Goal: Task Accomplishment & Management: Use online tool/utility

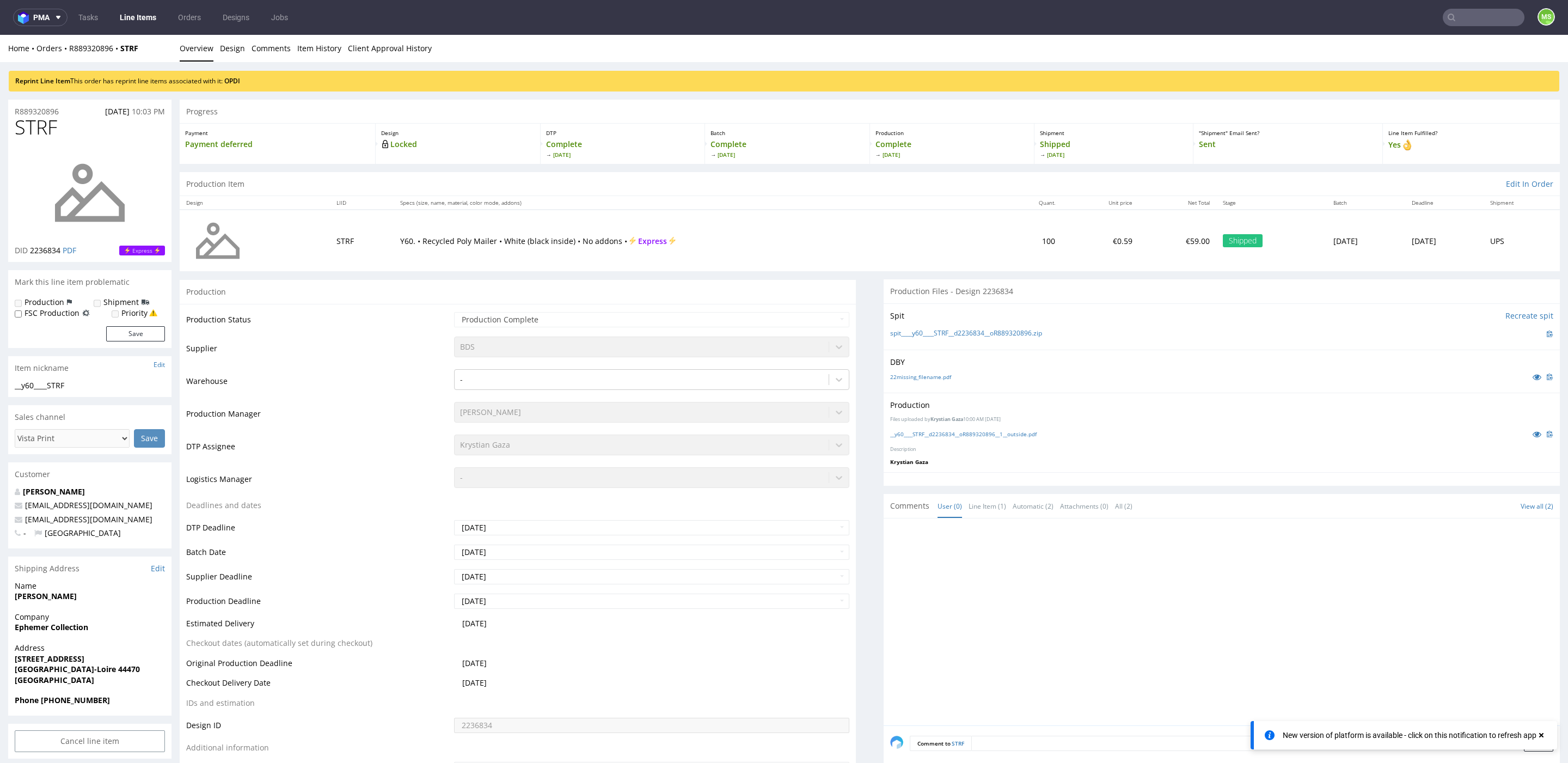
scroll to position [3, 0]
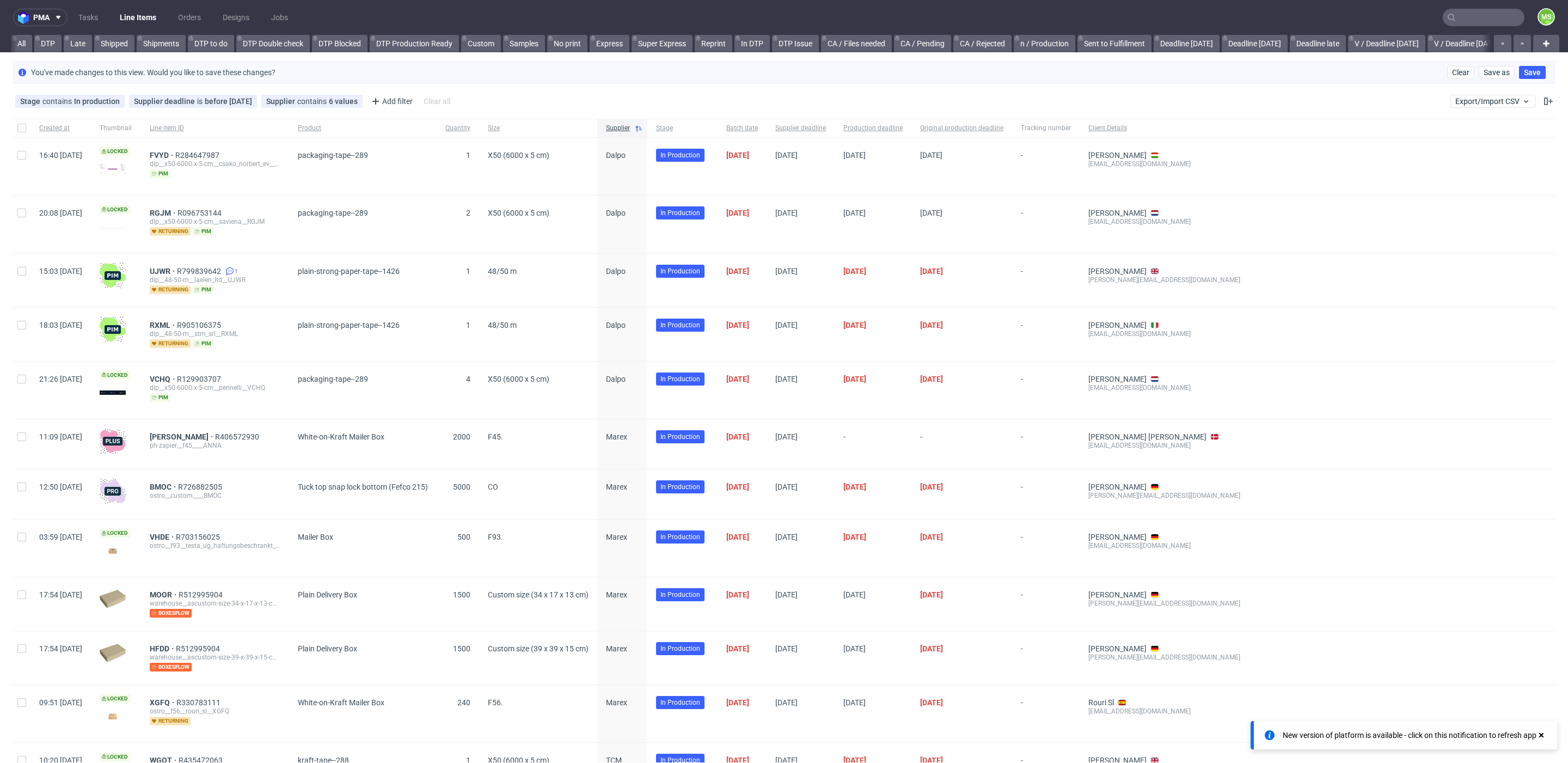
scroll to position [0, 1274]
click at [1456, 15] on input "text" at bounding box center [1484, 17] width 82 height 17
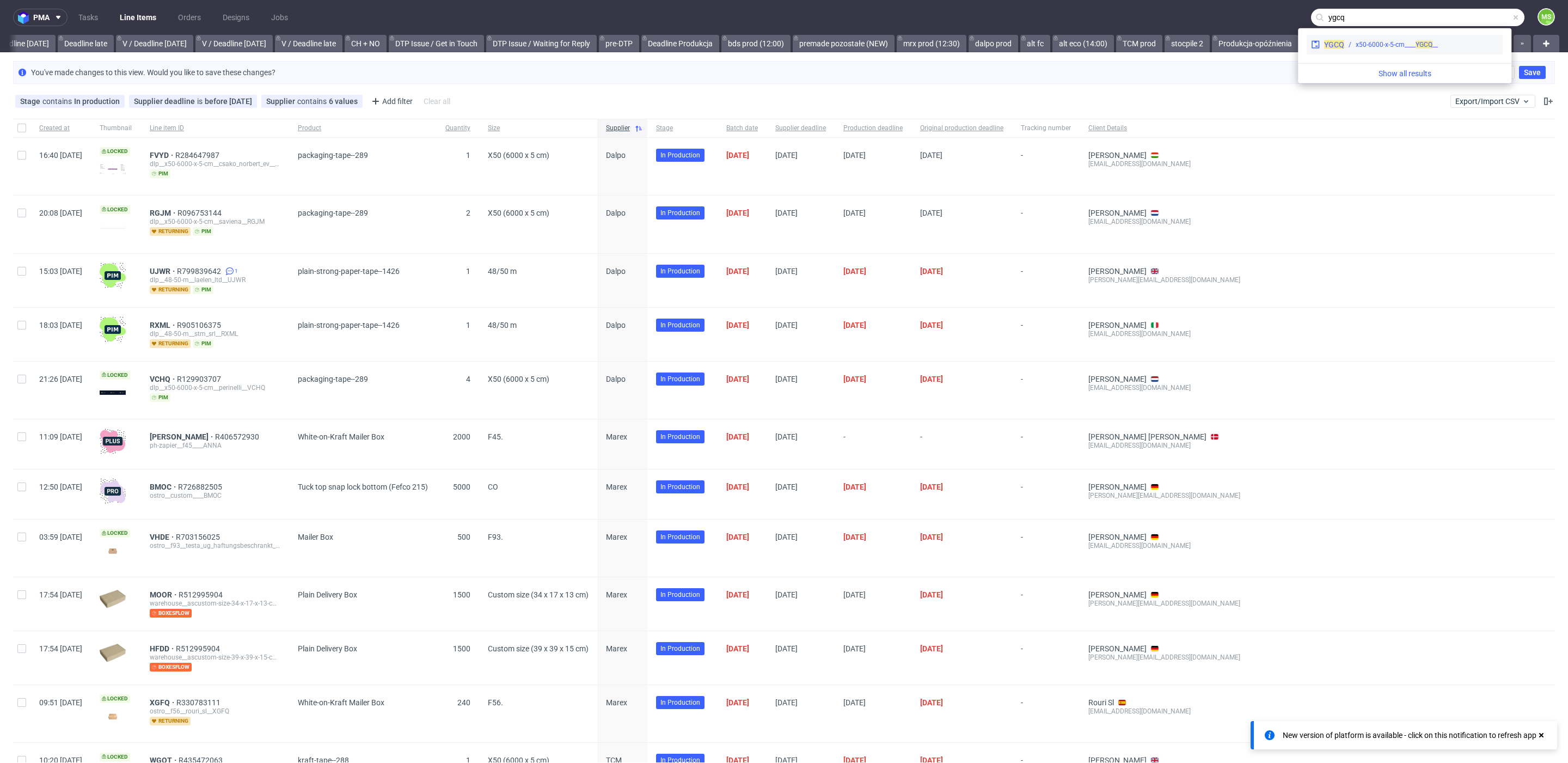
type input "ygcq"
click at [1424, 41] on span "YGCQ" at bounding box center [1424, 44] width 17 height 7
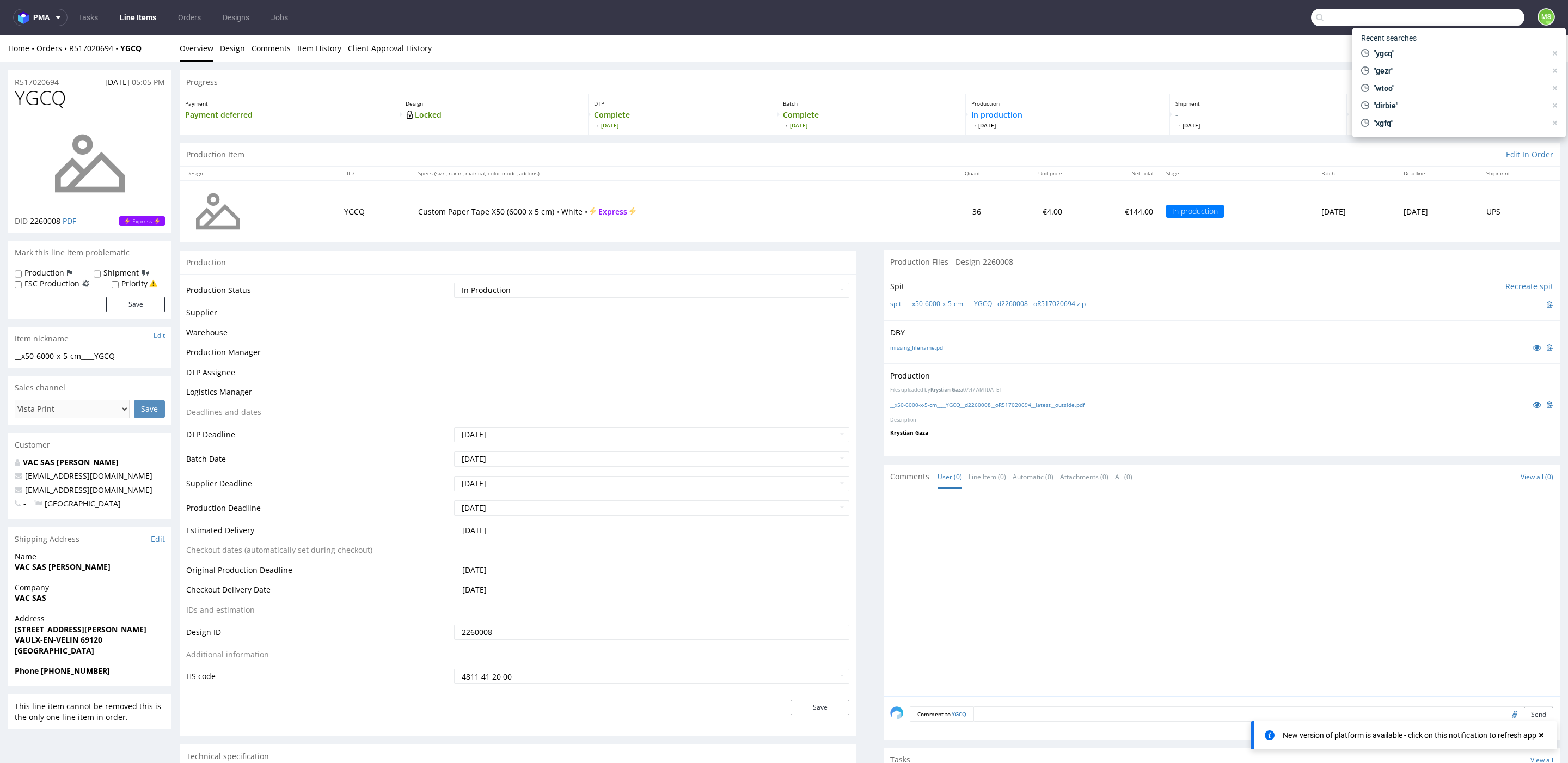
click at [1458, 23] on input "text" at bounding box center [1417, 17] width 213 height 17
click at [1414, 14] on input "text" at bounding box center [1417, 17] width 213 height 17
type input "kcxi"
click at [1385, 41] on div "__x50-6000-x-5-cm____ KCXI" at bounding box center [1392, 45] width 80 height 10
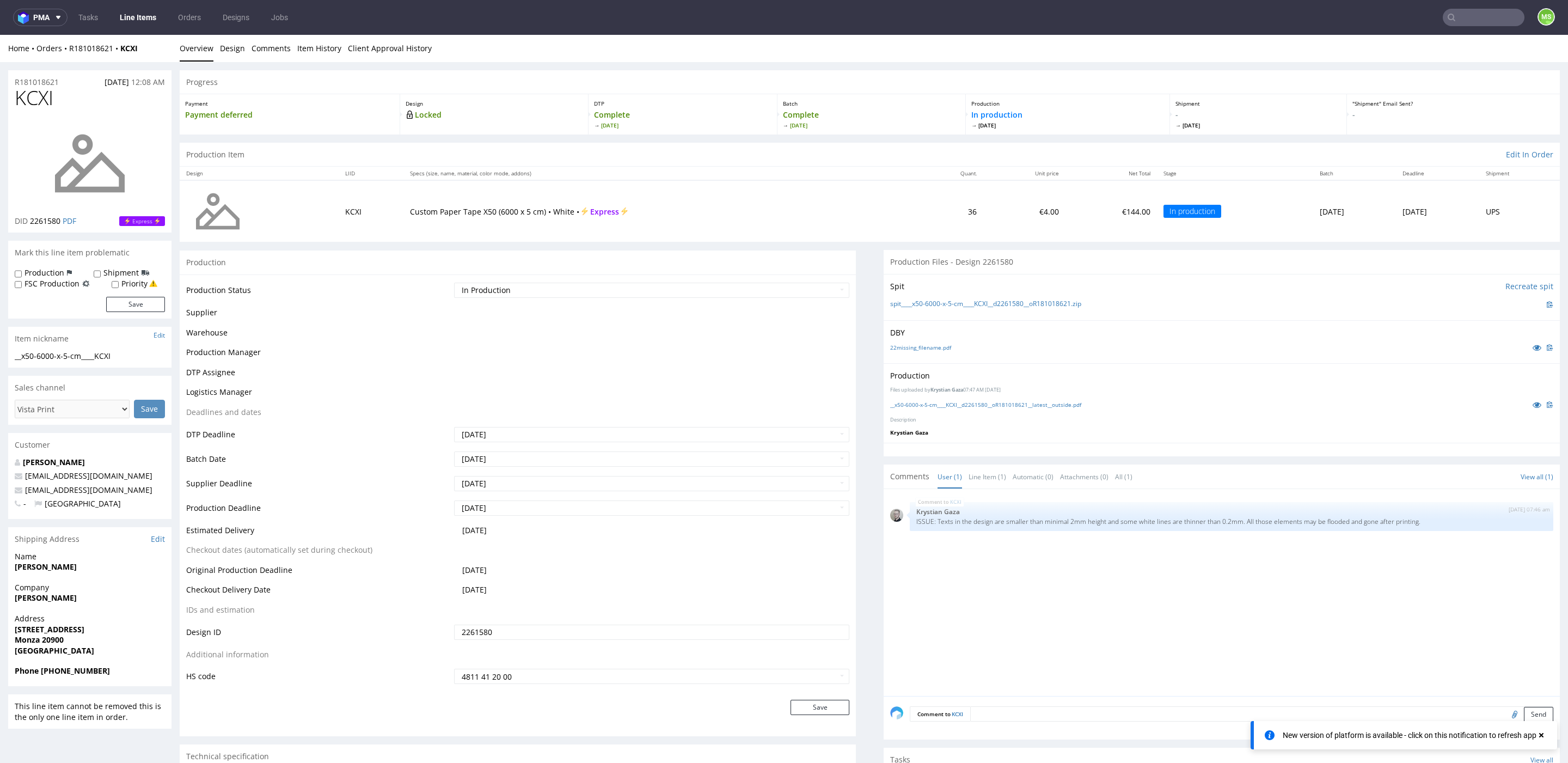
click at [1463, 18] on input "text" at bounding box center [1484, 17] width 82 height 17
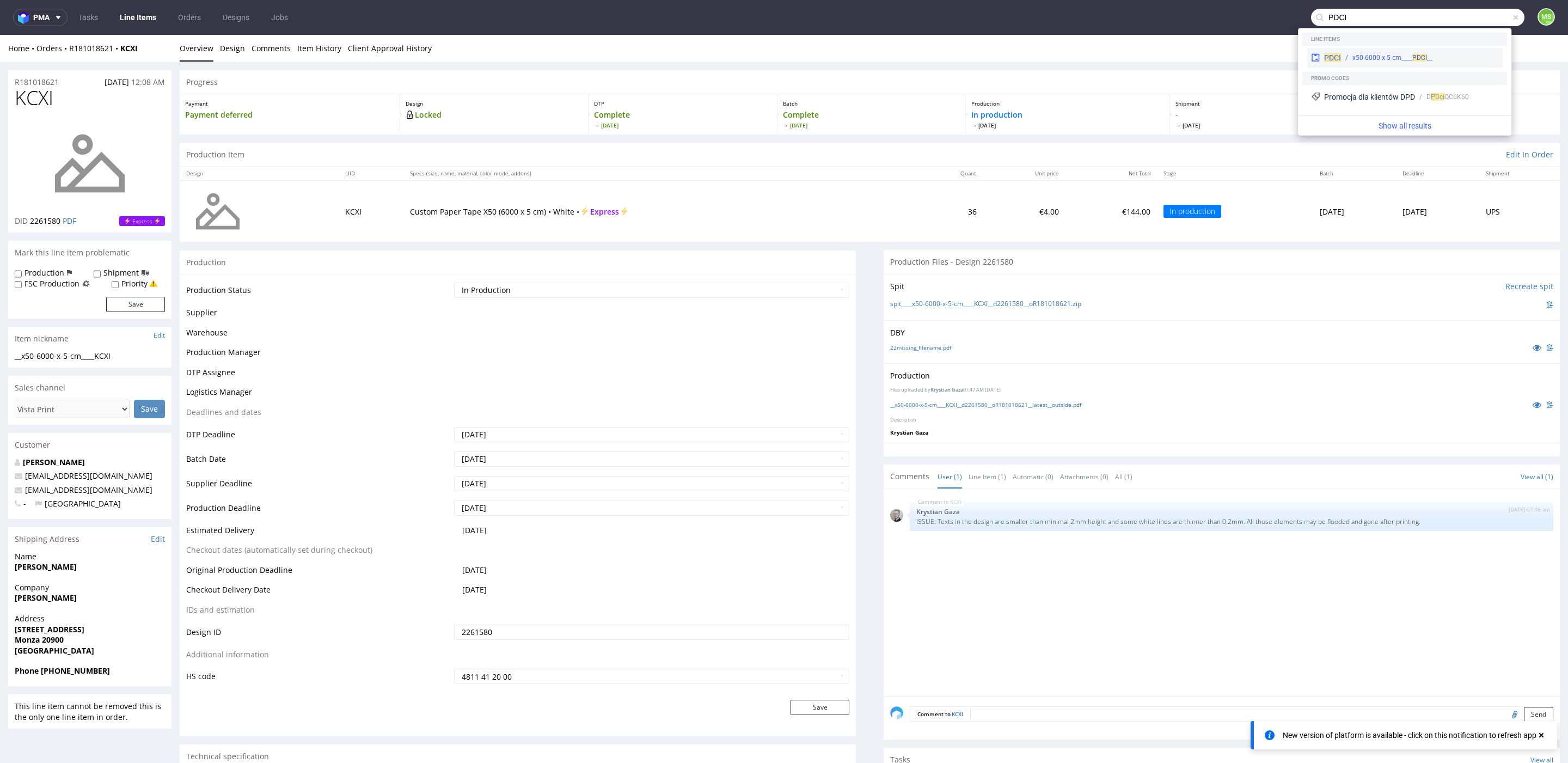
type input "PDCI"
click at [1428, 54] on div "__x50-6000-x-5-cm____ PDCI" at bounding box center [1392, 58] width 80 height 10
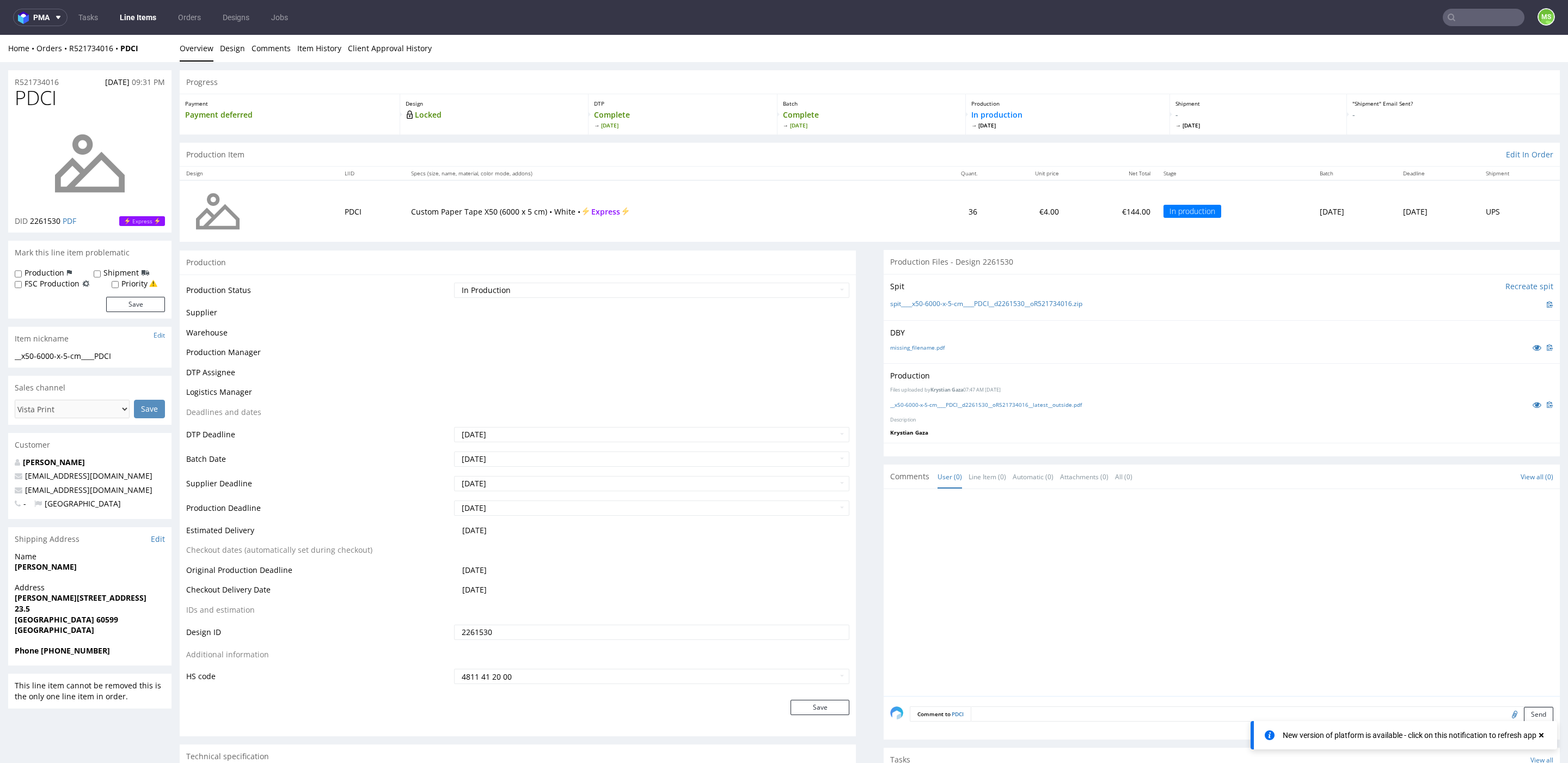
click at [1471, 22] on input "text" at bounding box center [1484, 17] width 82 height 17
type input "qbdw"
click at [1426, 52] on div "QBDW __x50-6000-x-5-cm____ QBDW" at bounding box center [1405, 45] width 196 height 19
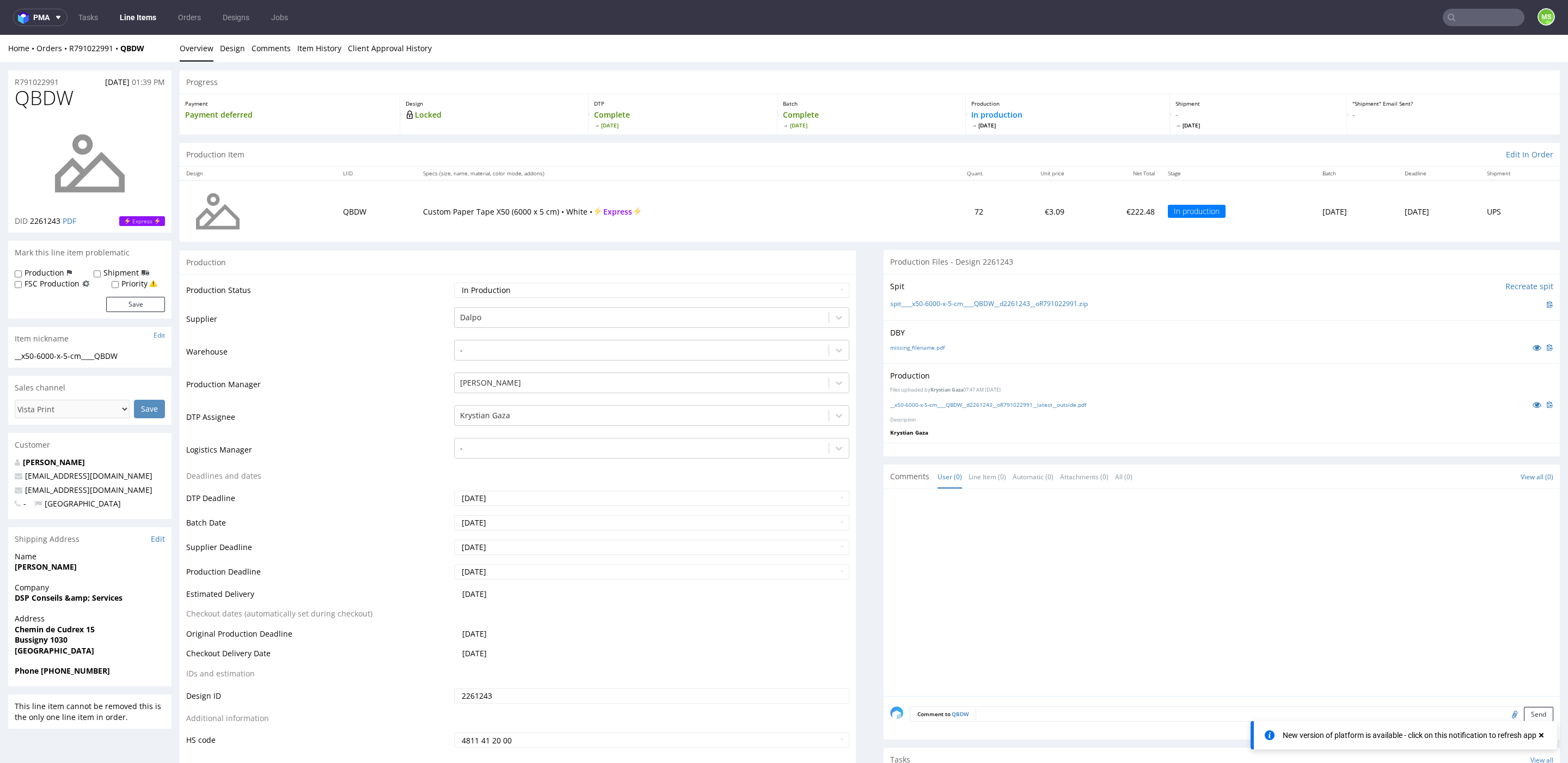
click at [1484, 24] on input "text" at bounding box center [1484, 17] width 82 height 17
type input "vksp"
click at [1427, 45] on span "VKSP" at bounding box center [1423, 44] width 17 height 7
click at [1465, 20] on input "text" at bounding box center [1484, 17] width 82 height 17
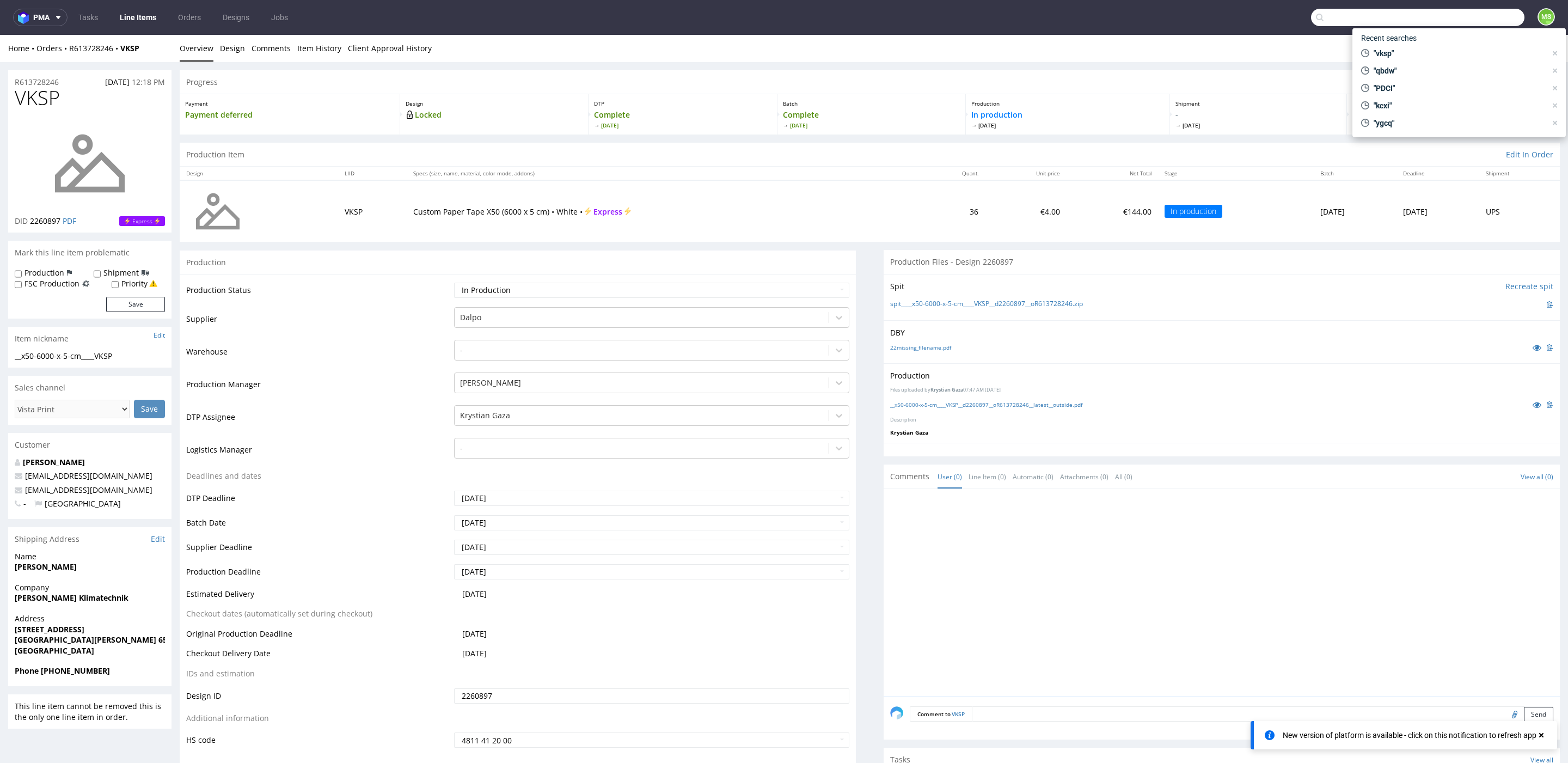
click at [1465, 20] on input "text" at bounding box center [1417, 17] width 213 height 17
type input "ukqb"
click at [1446, 41] on div "__x50-6000-x-5-cm____ UKQB" at bounding box center [1421, 45] width 154 height 10
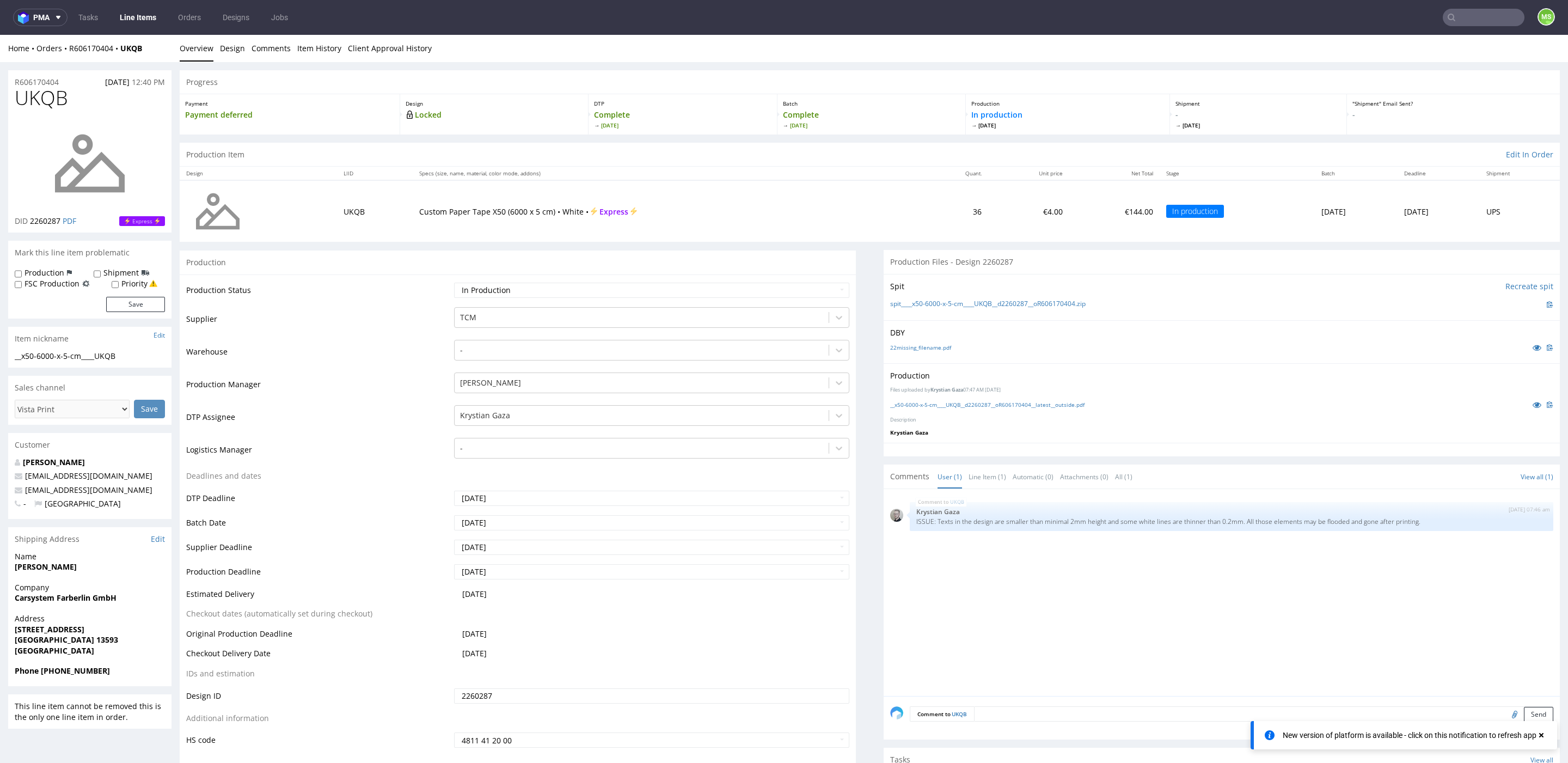
click at [1471, 12] on input "text" at bounding box center [1484, 17] width 82 height 17
click at [1471, 12] on input "text" at bounding box center [1417, 17] width 213 height 17
type input "ijhm"
click at [1453, 47] on div "__x50-6000-x-5-cm____ IJHM" at bounding box center [1420, 45] width 156 height 10
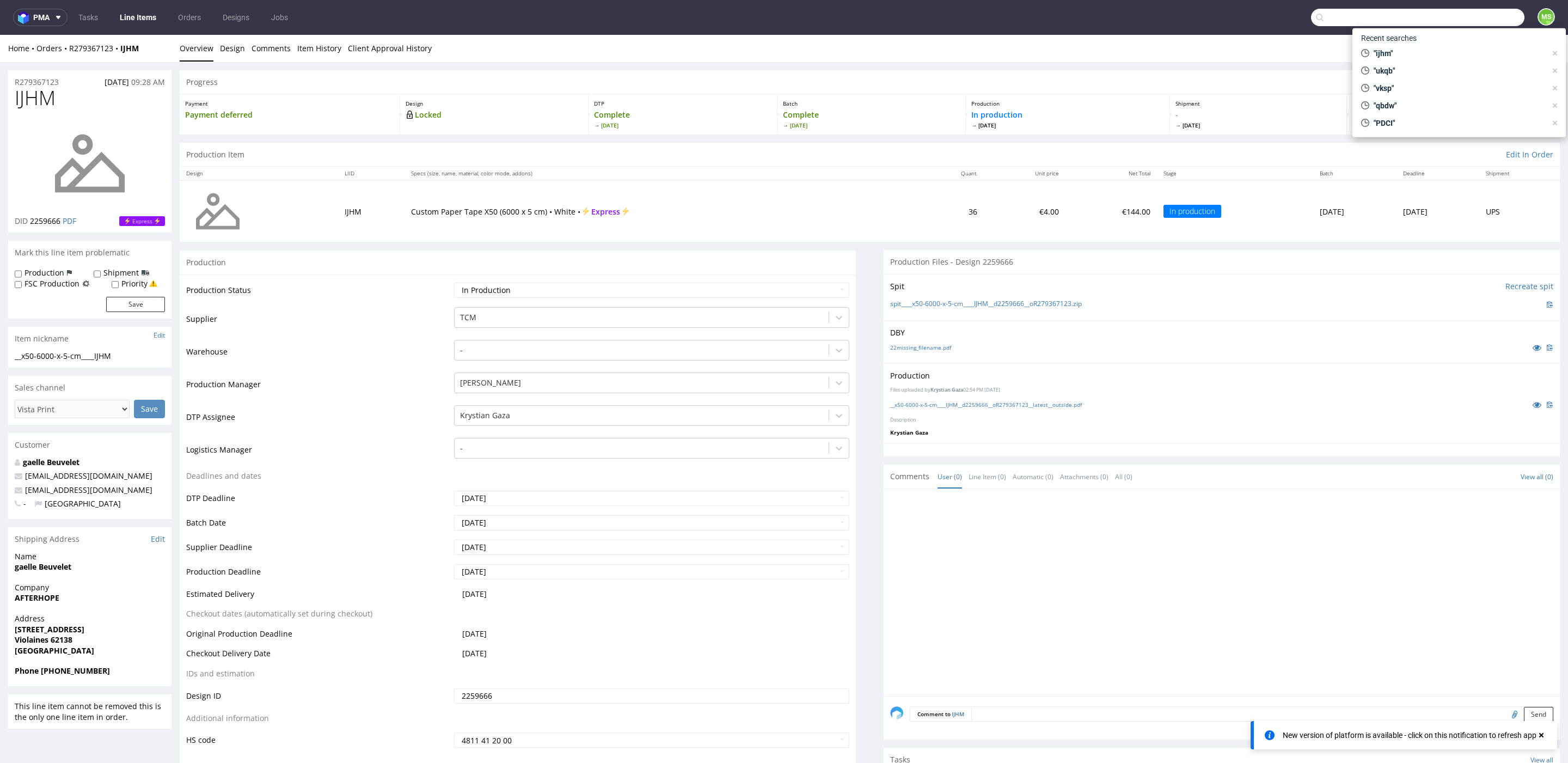
click at [1483, 17] on input "text" at bounding box center [1417, 17] width 213 height 17
type input "ddsd"
click at [1452, 50] on div "DDSD dlp__x50-6000-x-5-cm__viveiros_refoxos_sl__ DDSD" at bounding box center [1405, 58] width 196 height 19
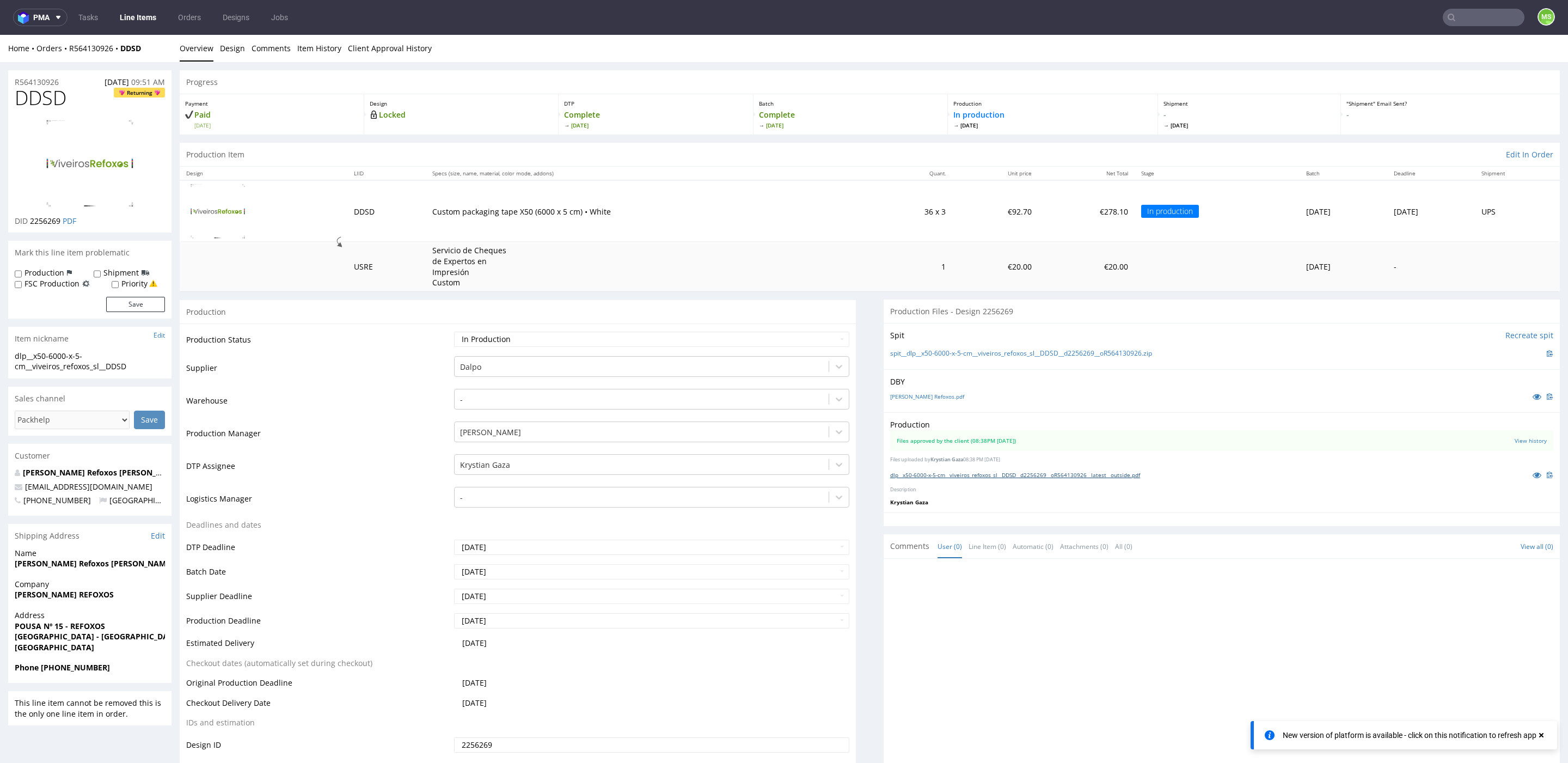
click at [1007, 475] on link "dlp__x50-6000-x-5-cm__viveiros_refoxos_sl__DDSD__d2256269__oR564130926__latest_…" at bounding box center [1015, 475] width 250 height 7
click at [147, 15] on link "Line Items" at bounding box center [138, 17] width 49 height 17
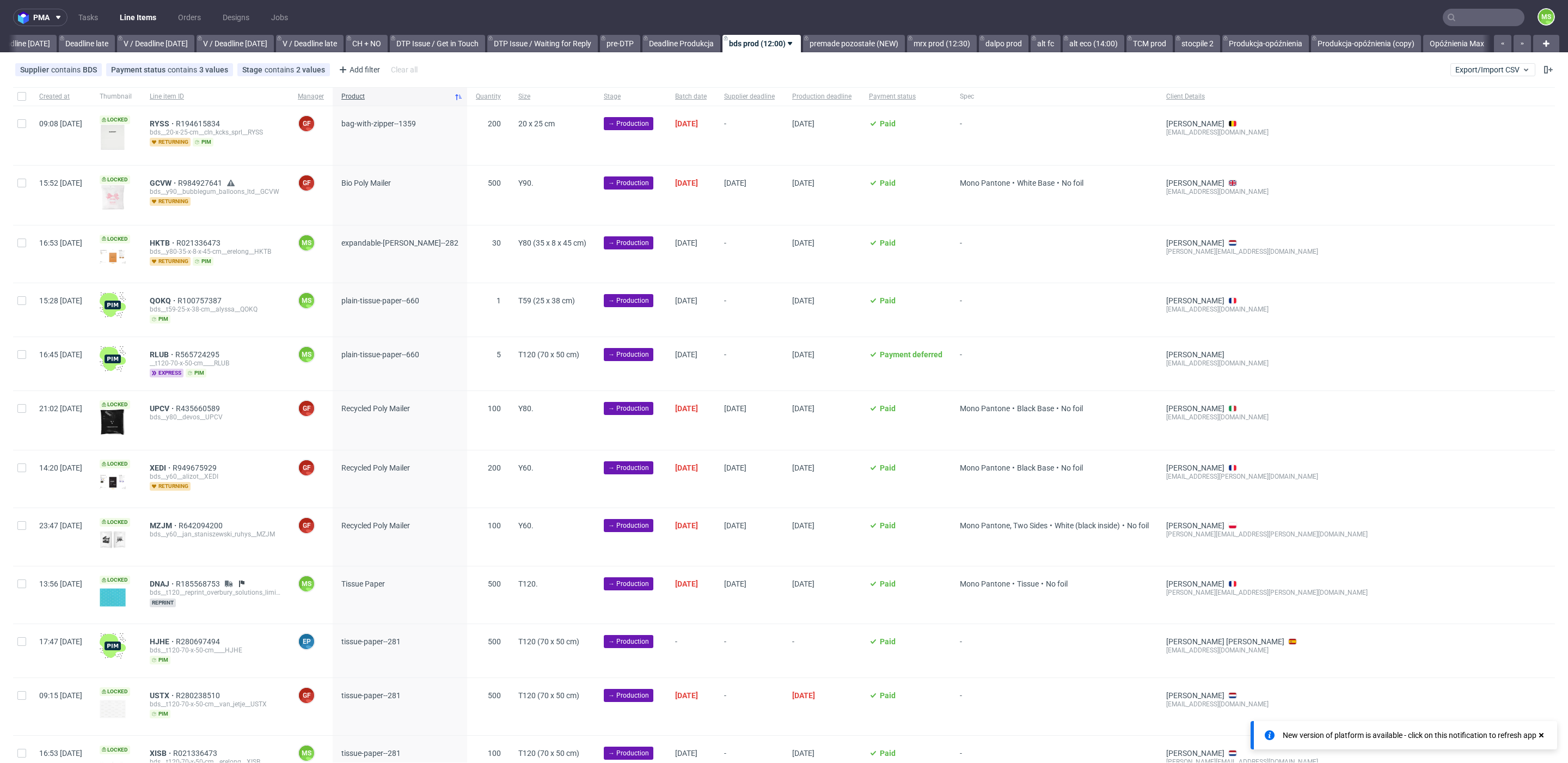
scroll to position [0, 1275]
click at [1441, 76] on div "Supplier contains BDS Payment status contains 3 values Paid, Credit Owed, Payme…" at bounding box center [784, 70] width 1568 height 26
click at [1452, 74] on button "Export/Import CSV" at bounding box center [1493, 70] width 85 height 13
click at [1448, 109] on link "Import shipments CSV" at bounding box center [1454, 114] width 127 height 17
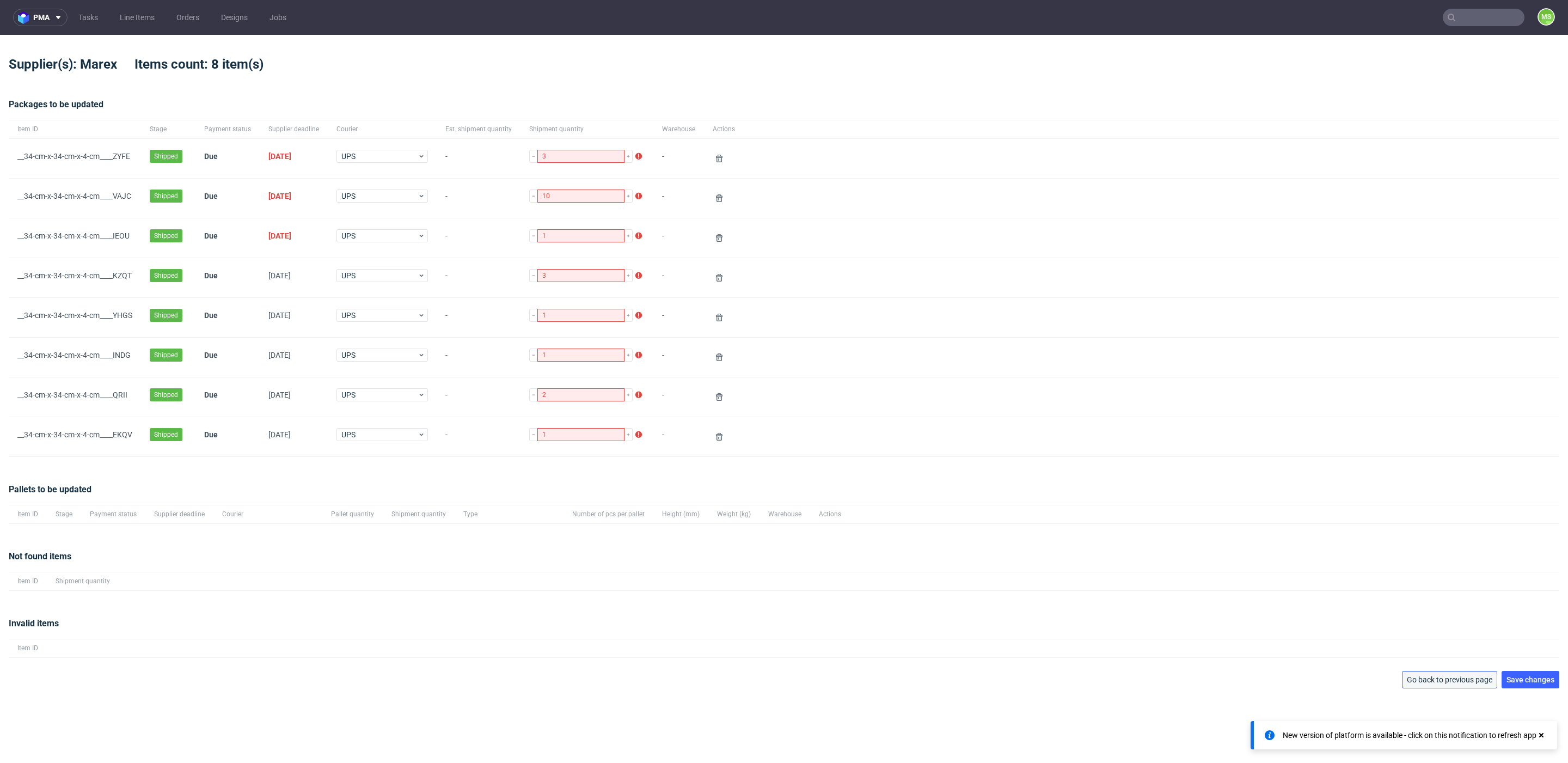
click at [1446, 673] on button "Go back to previous page" at bounding box center [1449, 679] width 95 height 17
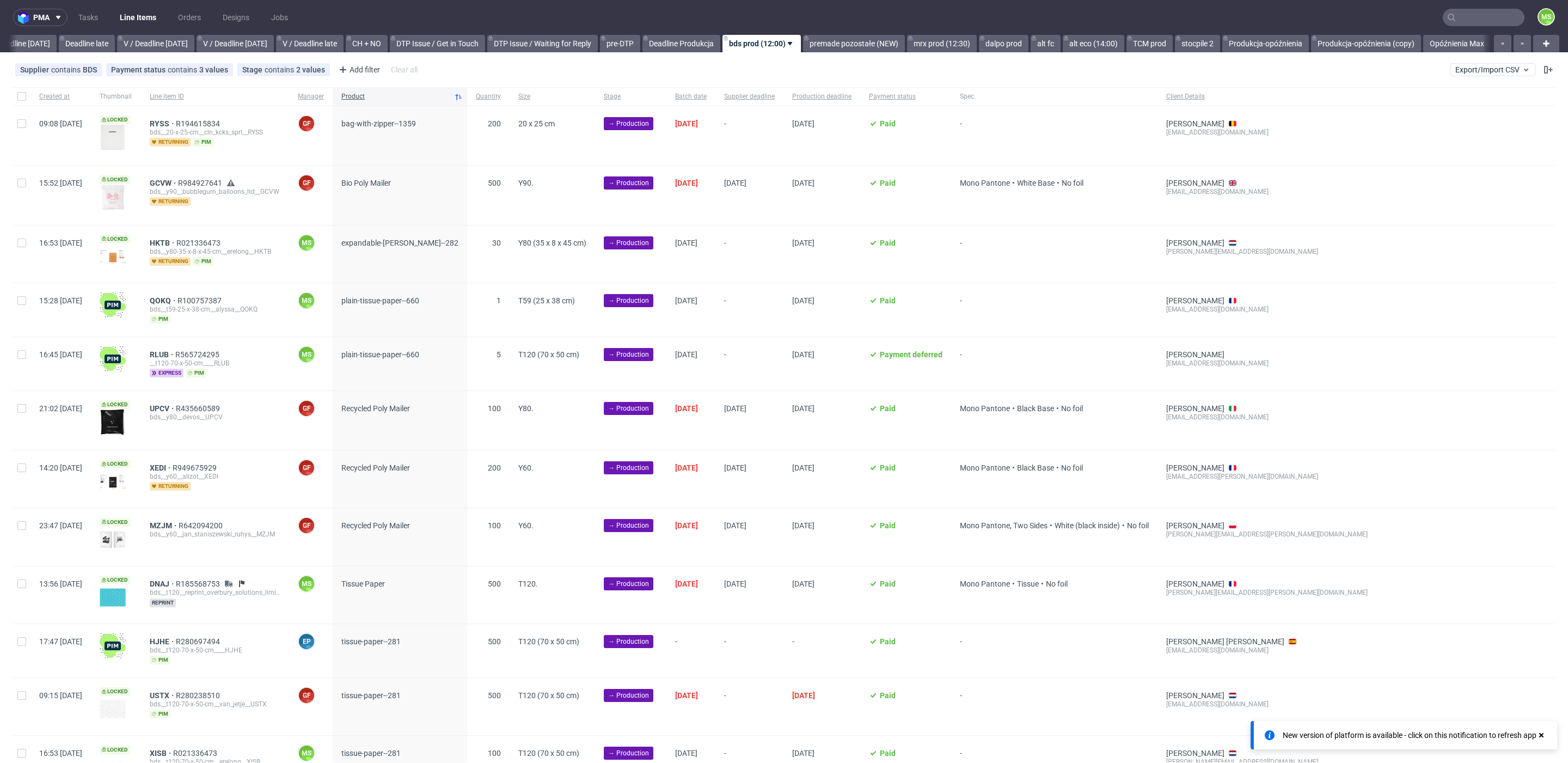
scroll to position [0, 1275]
drag, startPoint x: 1540, startPoint y: 738, endPoint x: 1549, endPoint y: 468, distance: 270.1
click at [1540, 737] on icon at bounding box center [1541, 735] width 10 height 9
click at [1479, 58] on div "Supplier contains BDS Payment status contains 3 values Paid, Credit Owed, Payme…" at bounding box center [784, 70] width 1568 height 26
click at [1473, 69] on span "Export/Import CSV" at bounding box center [1493, 70] width 75 height 9
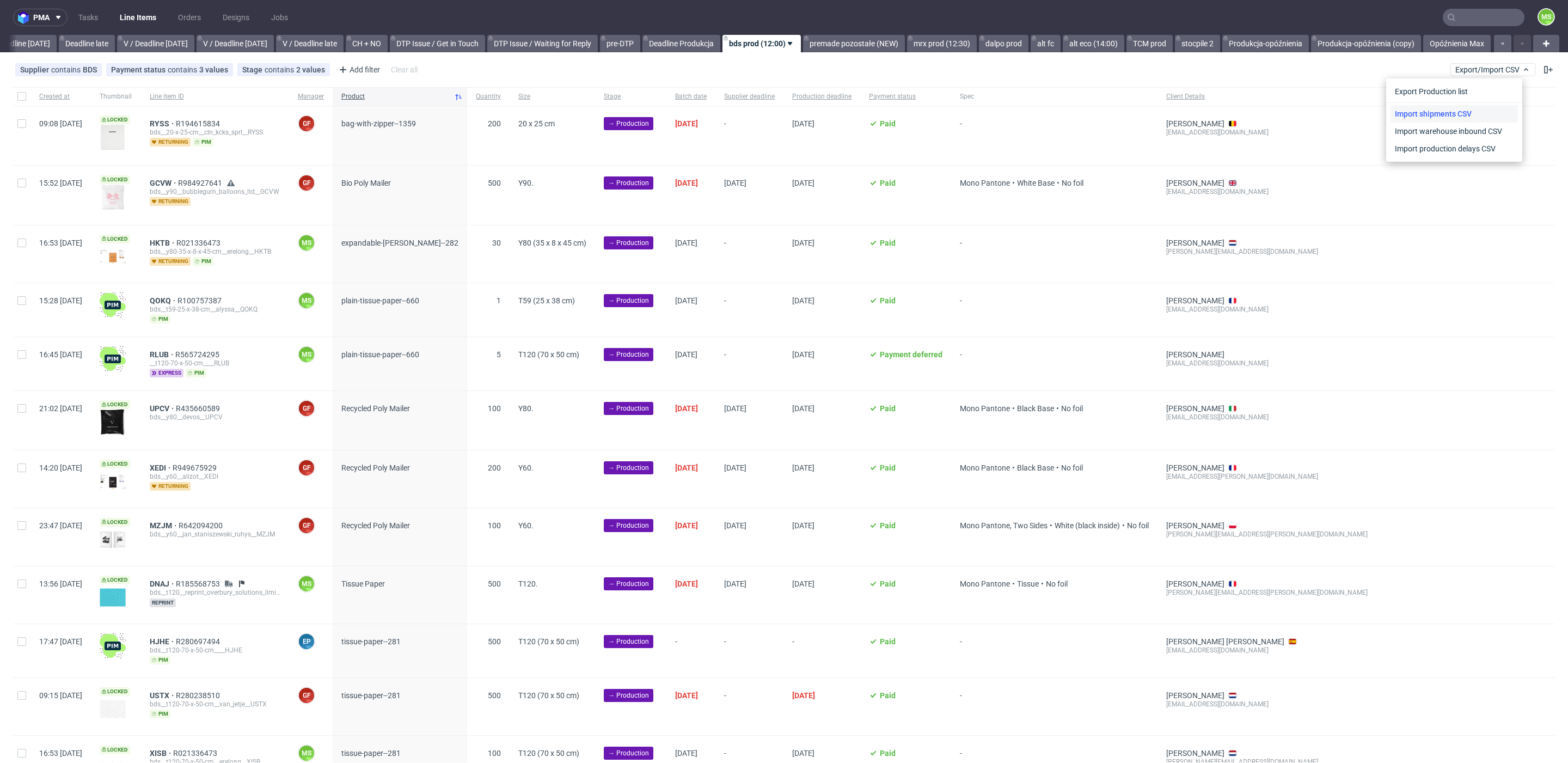
click at [1442, 113] on link "Import shipments CSV" at bounding box center [1454, 114] width 127 height 17
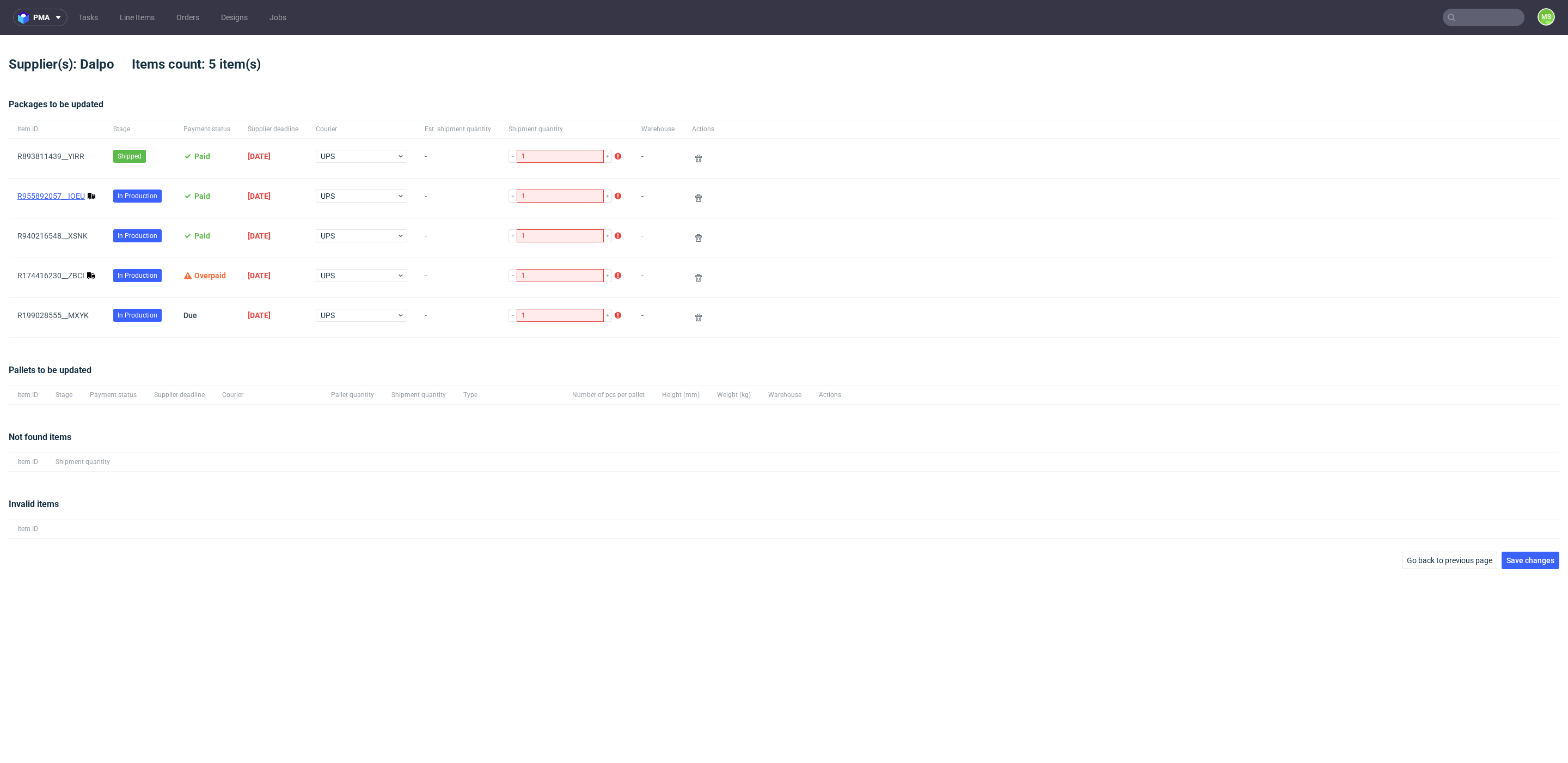
click at [53, 198] on link "R955892057__IOEU" at bounding box center [50, 196] width 67 height 9
click at [71, 274] on link "R174416230__ZBCI" at bounding box center [50, 275] width 67 height 9
click at [692, 153] on button at bounding box center [698, 158] width 13 height 13
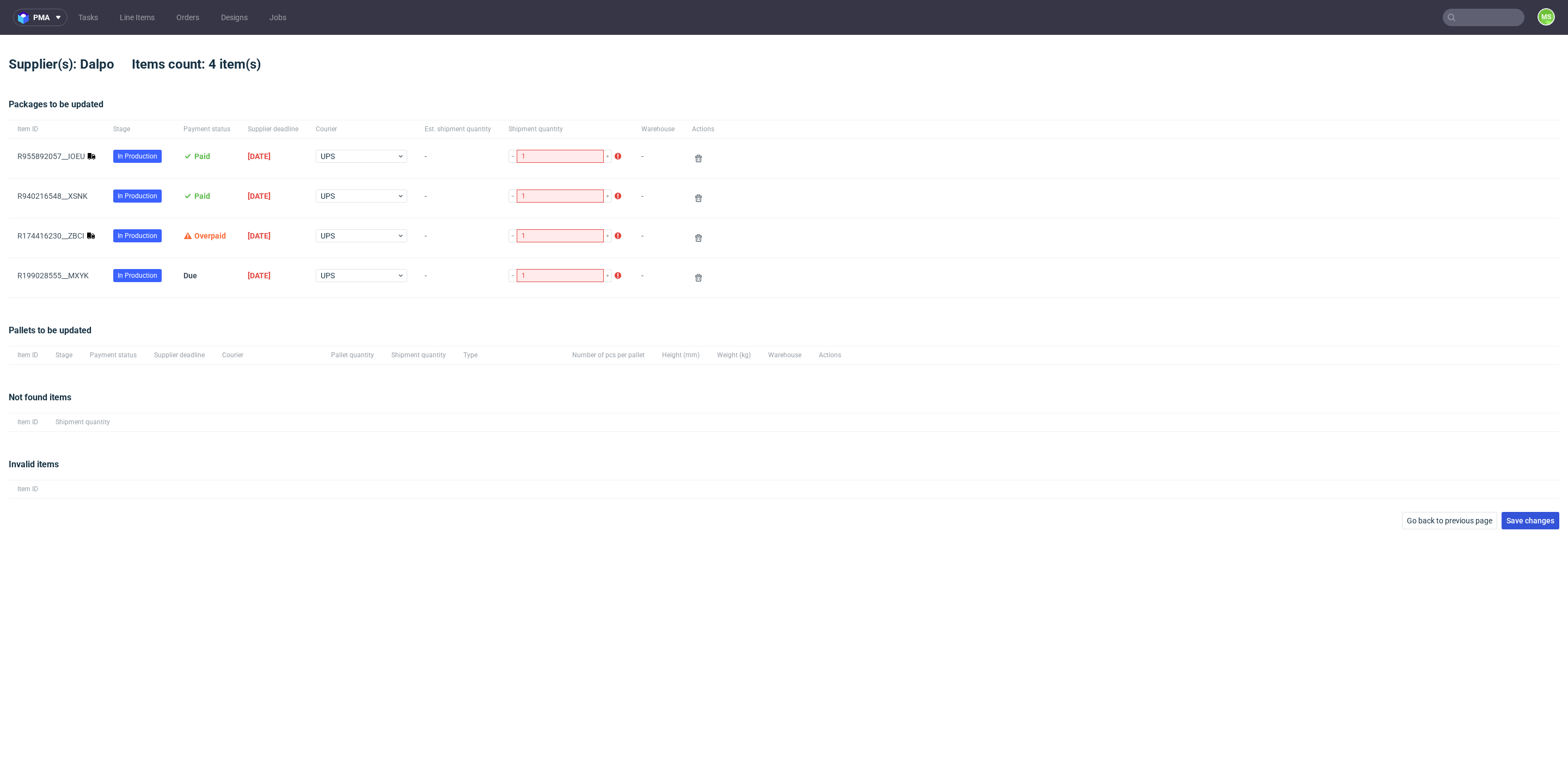
click at [1540, 524] on button "Save changes" at bounding box center [1530, 520] width 58 height 17
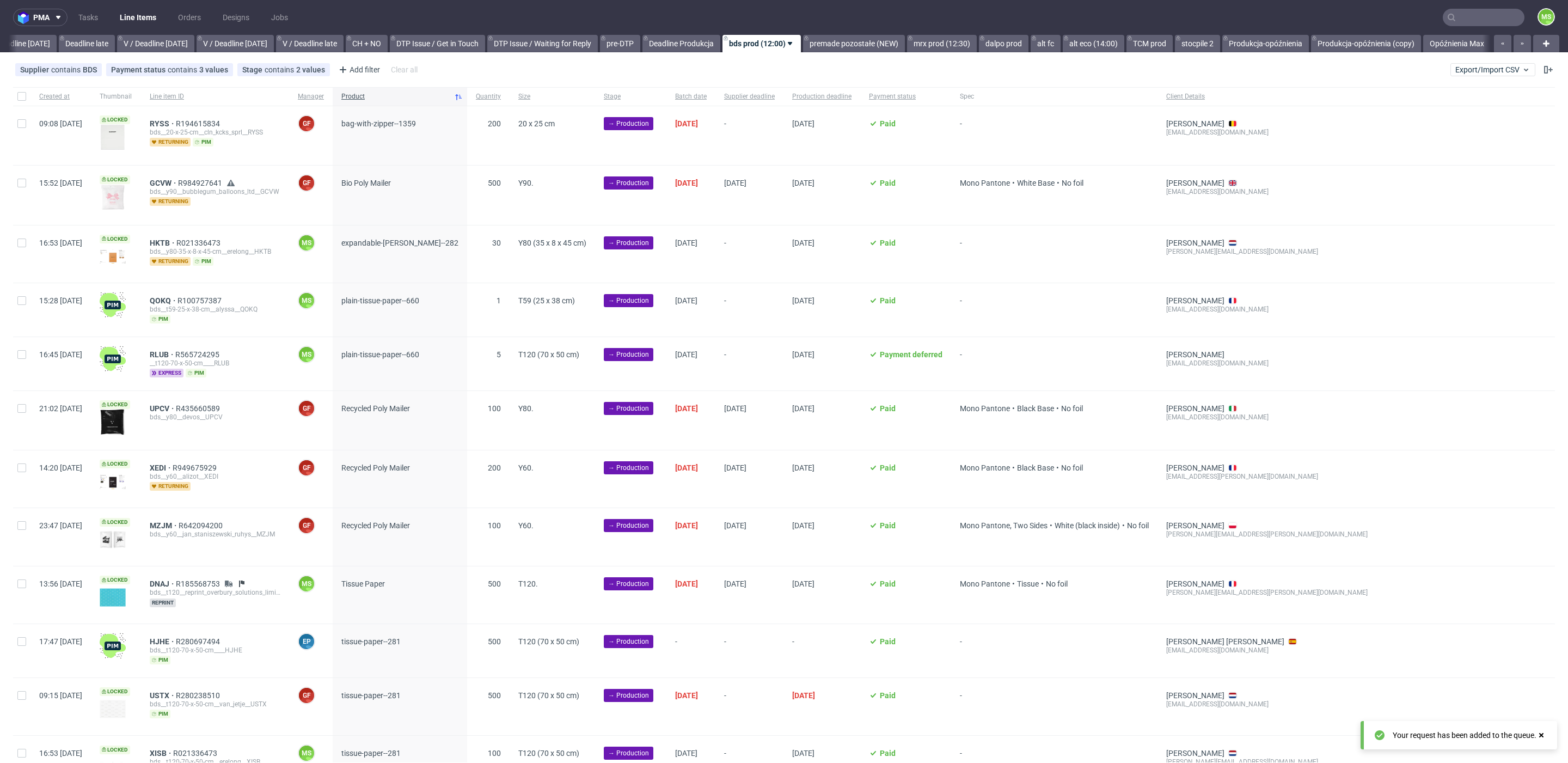
scroll to position [0, 1275]
drag, startPoint x: 1488, startPoint y: 80, endPoint x: 1485, endPoint y: 69, distance: 11.4
click at [1488, 76] on div "Supplier contains BDS Payment status contains 3 values Paid, Credit Owed, Payme…" at bounding box center [784, 70] width 1568 height 26
click at [1485, 69] on span "Export/Import CSV" at bounding box center [1493, 70] width 75 height 9
click at [1474, 107] on link "Import shipments CSV" at bounding box center [1454, 114] width 127 height 17
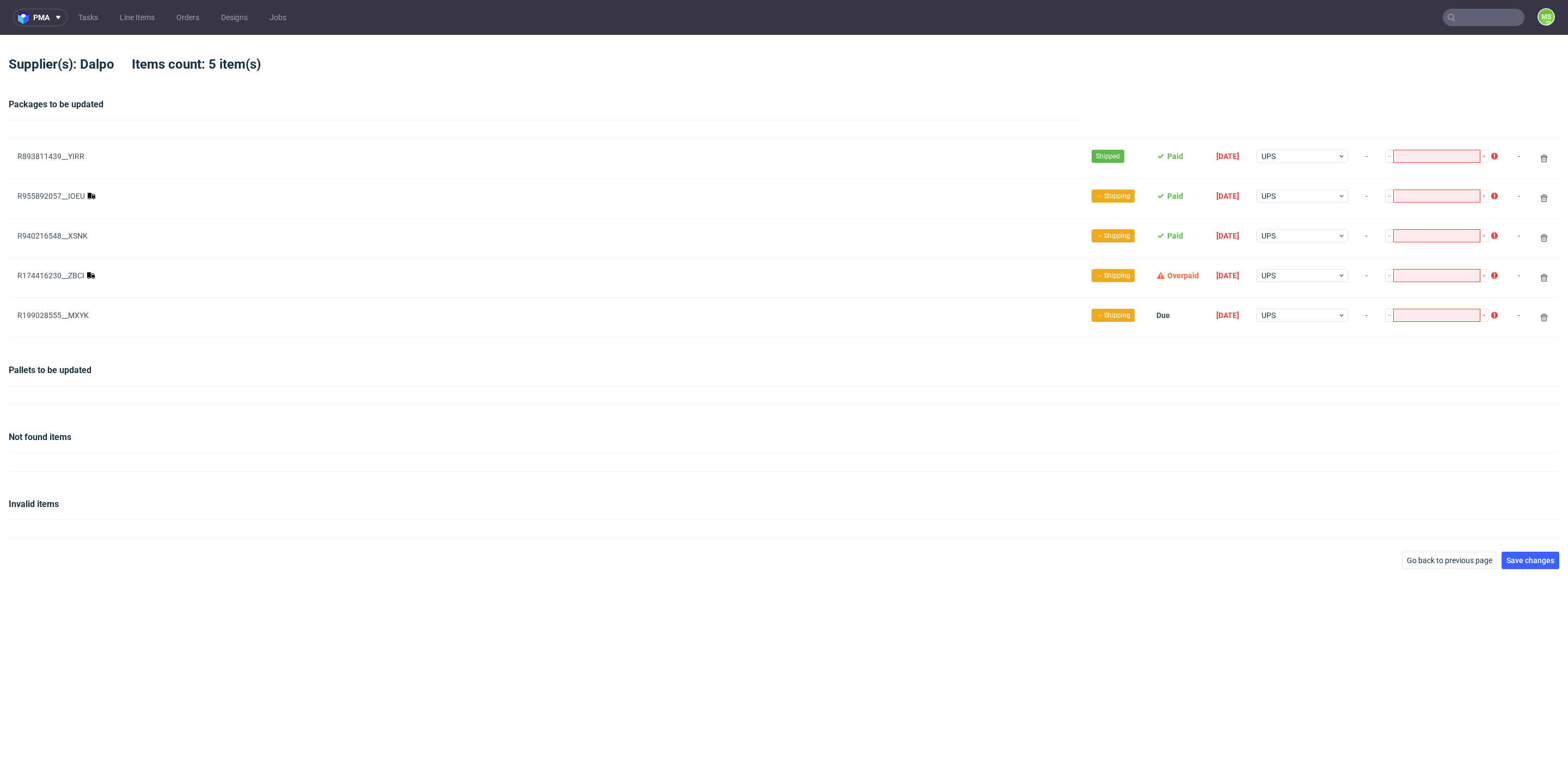
type input "1"
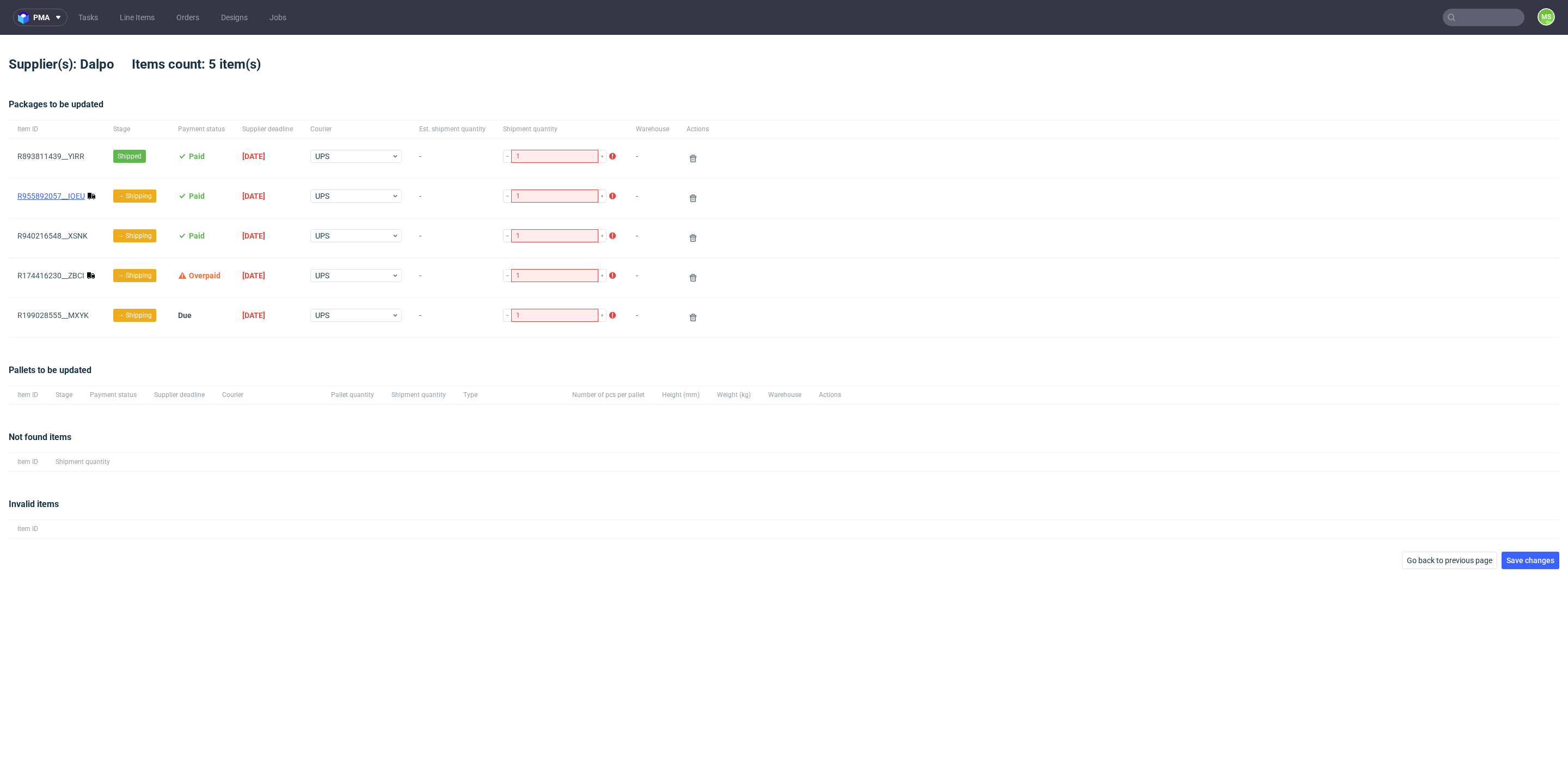
click at [57, 195] on link "R955892057__IOEU" at bounding box center [50, 196] width 67 height 9
click at [67, 276] on link "R174416230__ZBCI" at bounding box center [50, 275] width 67 height 9
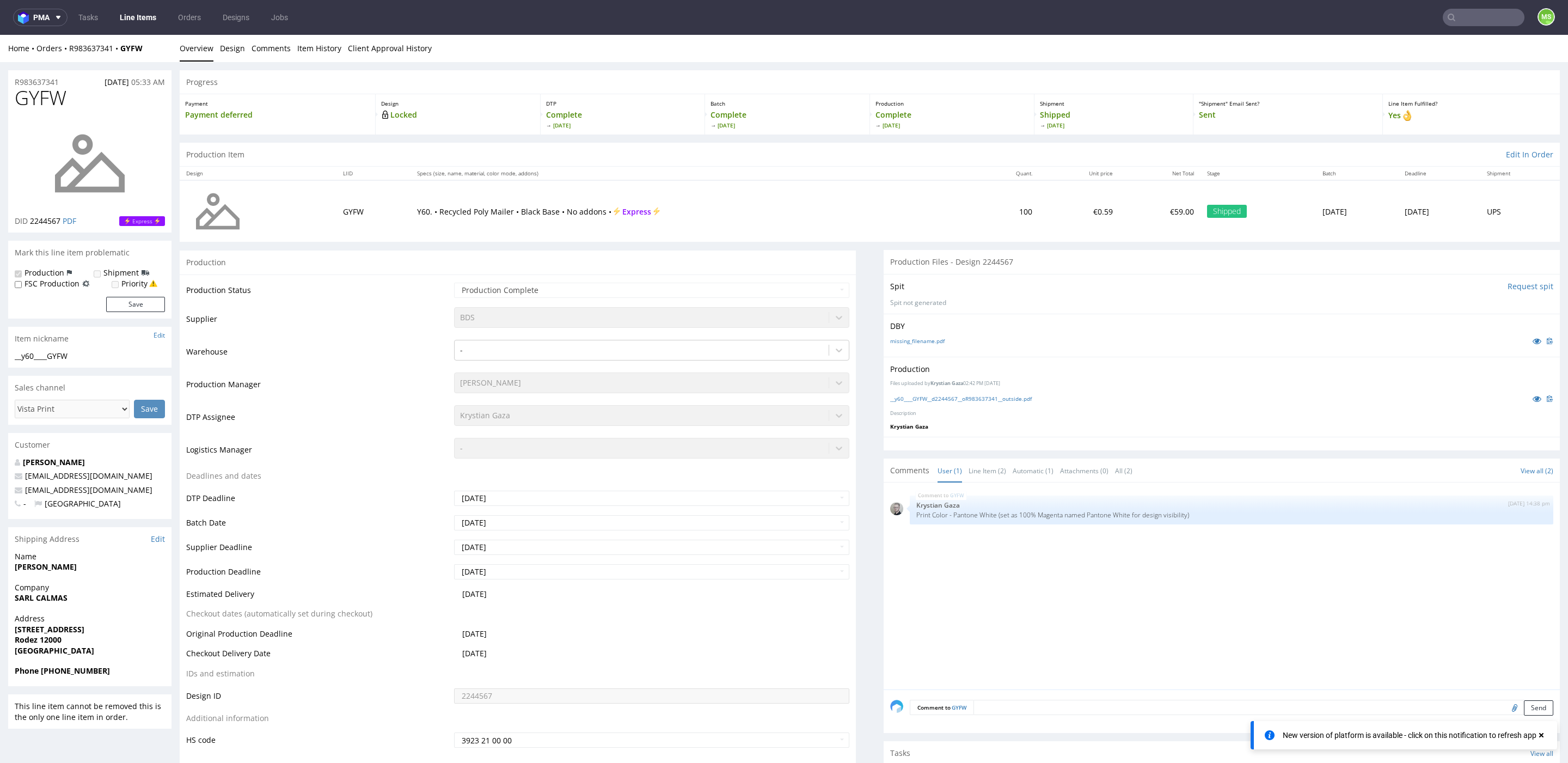
click at [1474, 21] on input "text" at bounding box center [1484, 17] width 82 height 17
type input "tkvi"
click at [1369, 39] on div "TKVI dlp__x50-6000-x-5-cm__leosupply_d_o_o__ TKVI" at bounding box center [1405, 45] width 196 height 19
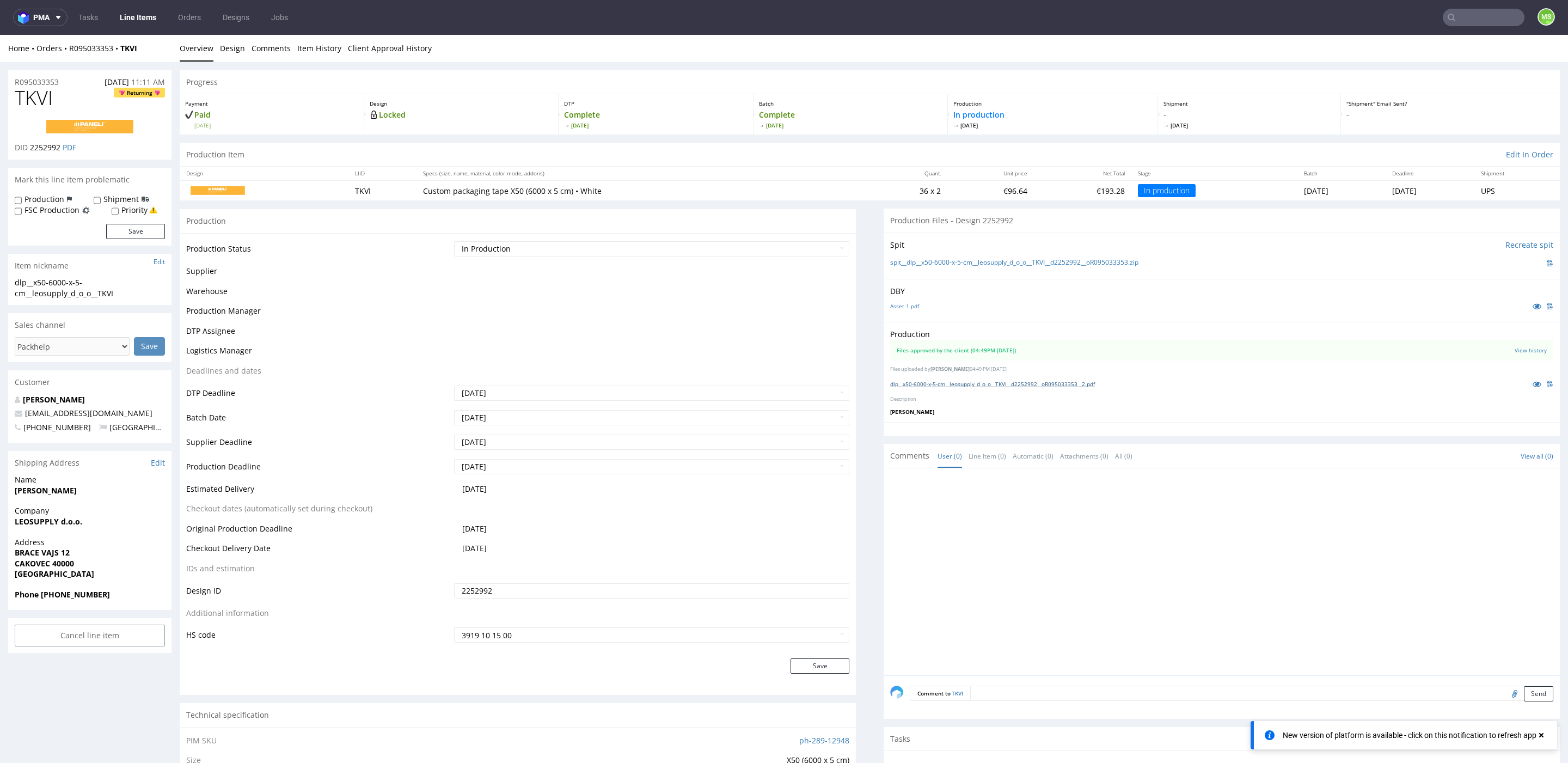
click at [1040, 383] on link "dlp__x50-6000-x-5-cm__leosupply_d_o_o__TKVI__d2252992__oR095033353__2.pdf" at bounding box center [992, 383] width 204 height 7
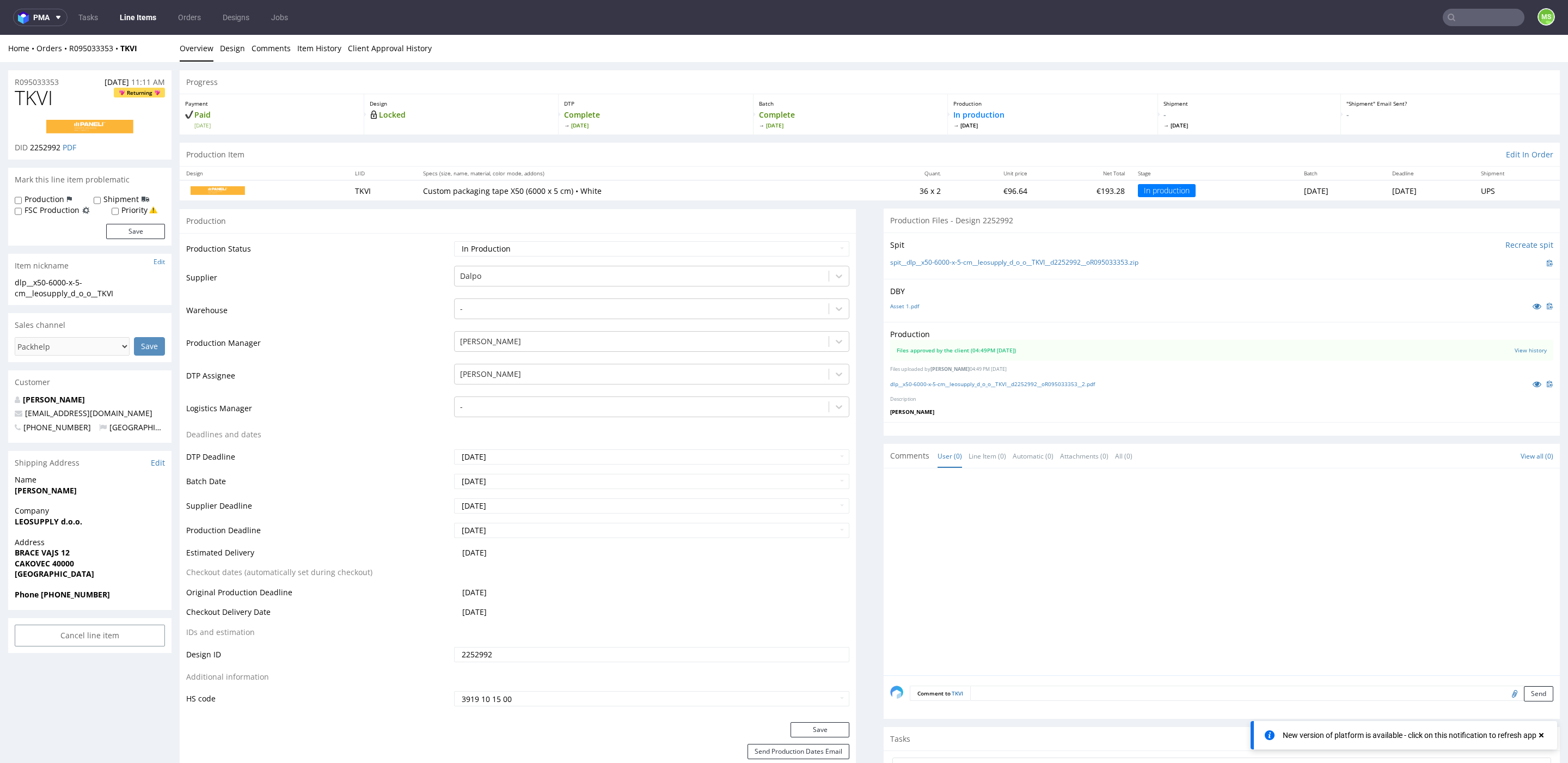
scroll to position [1, 0]
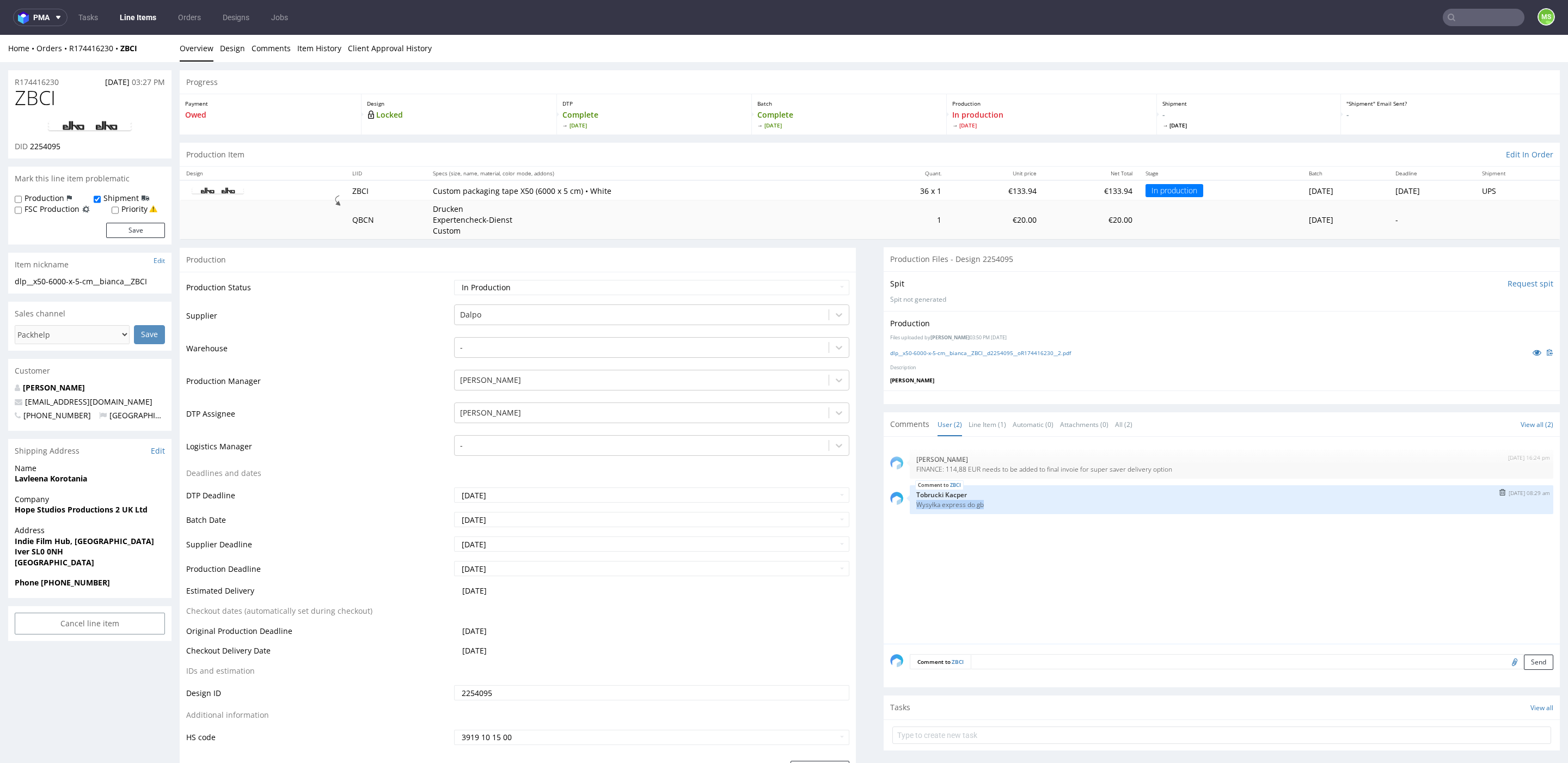
drag, startPoint x: 977, startPoint y: 507, endPoint x: 903, endPoint y: 507, distance: 74.0
click at [910, 507] on div "ZBCI 5th Sep 25 | 08:29 am Tobrucki Kacper Wysyłka express do gb" at bounding box center [1231, 500] width 643 height 29
click at [1012, 511] on div "ZBCI 5th Sep 25 | 08:29 am Tobrucki Kacper Wysyłka express do gb" at bounding box center [1231, 500] width 643 height 29
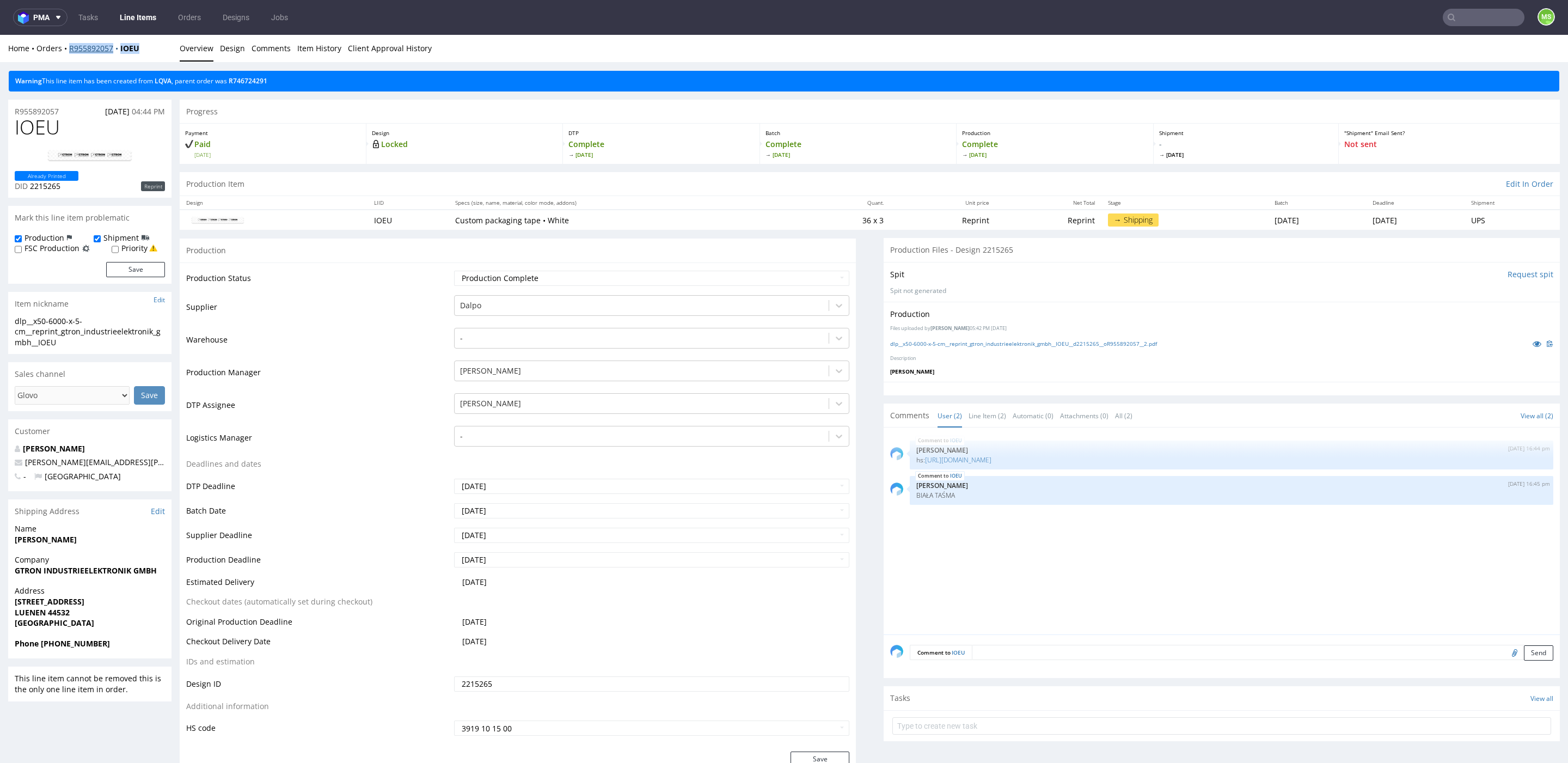
drag, startPoint x: 131, startPoint y: 48, endPoint x: 70, endPoint y: 52, distance: 61.1
click at [70, 52] on div "Home Orders R955892057 IOEU" at bounding box center [89, 48] width 163 height 11
copy div "R955892057 IOEU"
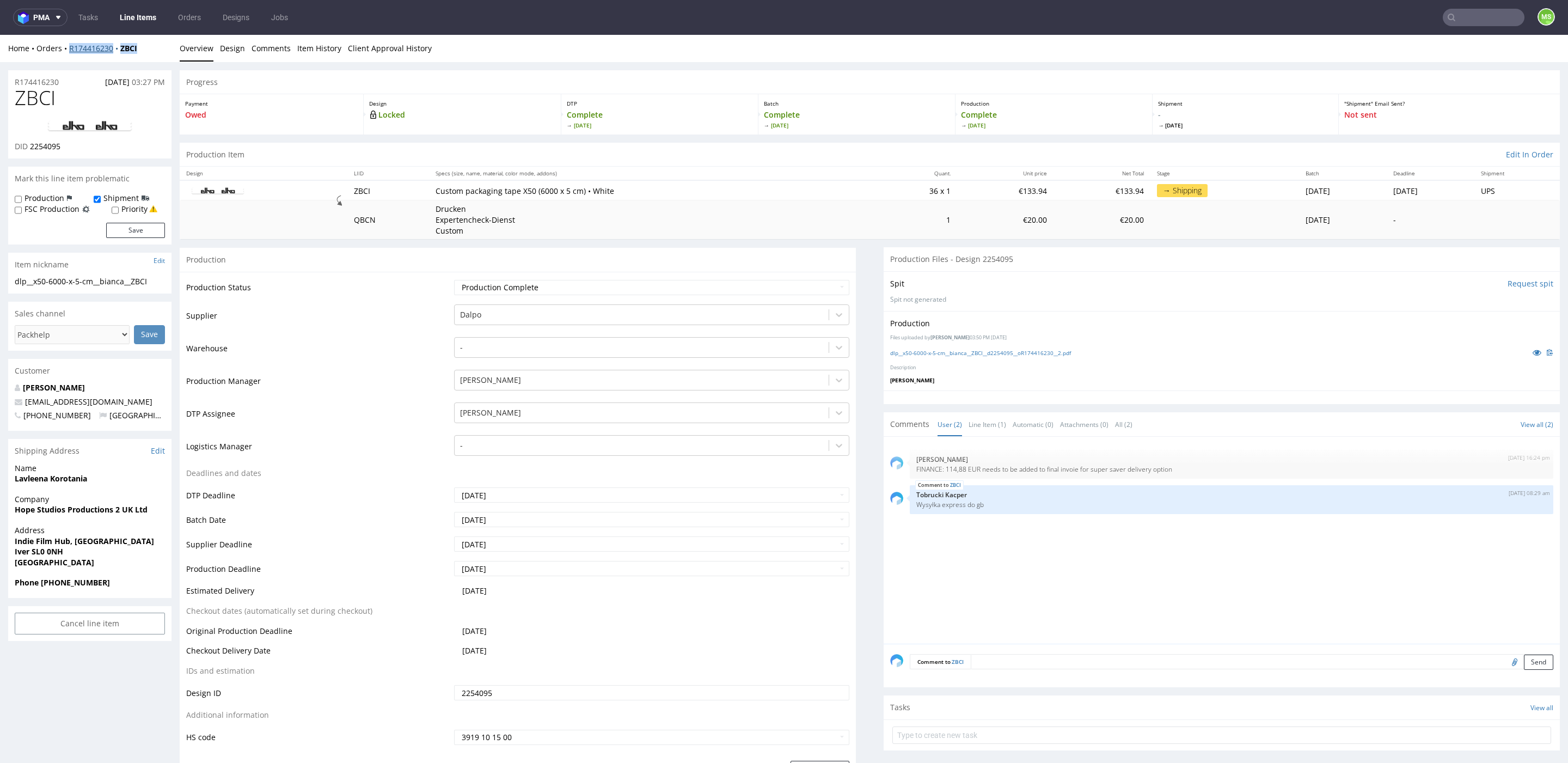
drag, startPoint x: 160, startPoint y: 49, endPoint x: 72, endPoint y: 52, distance: 88.1
click at [69, 52] on div "Home Orders R174416230 ZBCI" at bounding box center [89, 48] width 163 height 11
copy div "R174416230 ZBCI"
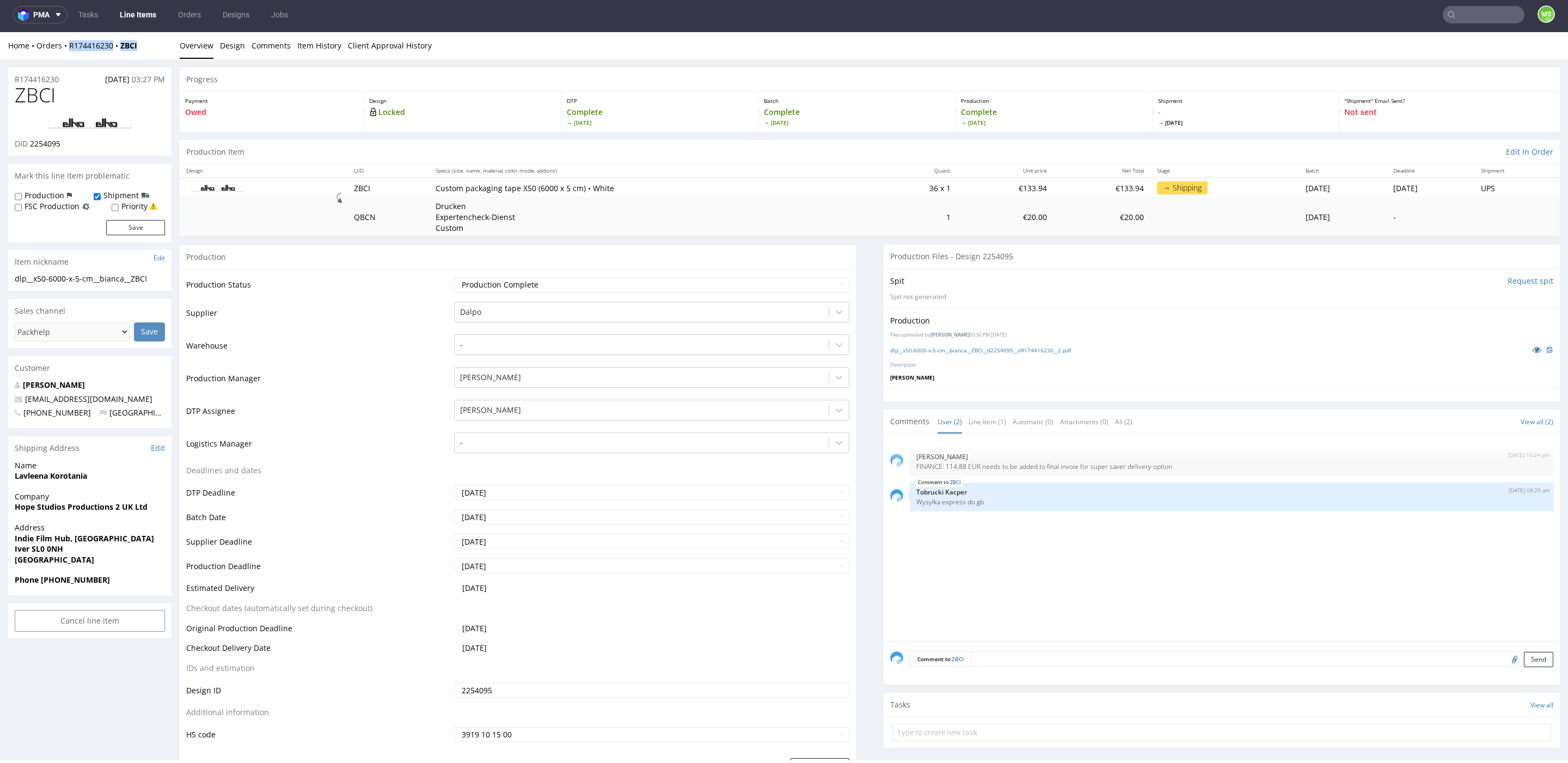
drag, startPoint x: 126, startPoint y: 50, endPoint x: 102, endPoint y: 54, distance: 24.3
click at [72, 48] on div "Home Orders R174416230 ZBCI" at bounding box center [89, 45] width 163 height 11
copy div "174416230 ZBCI"
drag, startPoint x: 149, startPoint y: 49, endPoint x: 69, endPoint y: 49, distance: 80.0
click at [69, 49] on div "Home Orders R174416230 ZBCI" at bounding box center [89, 45] width 163 height 11
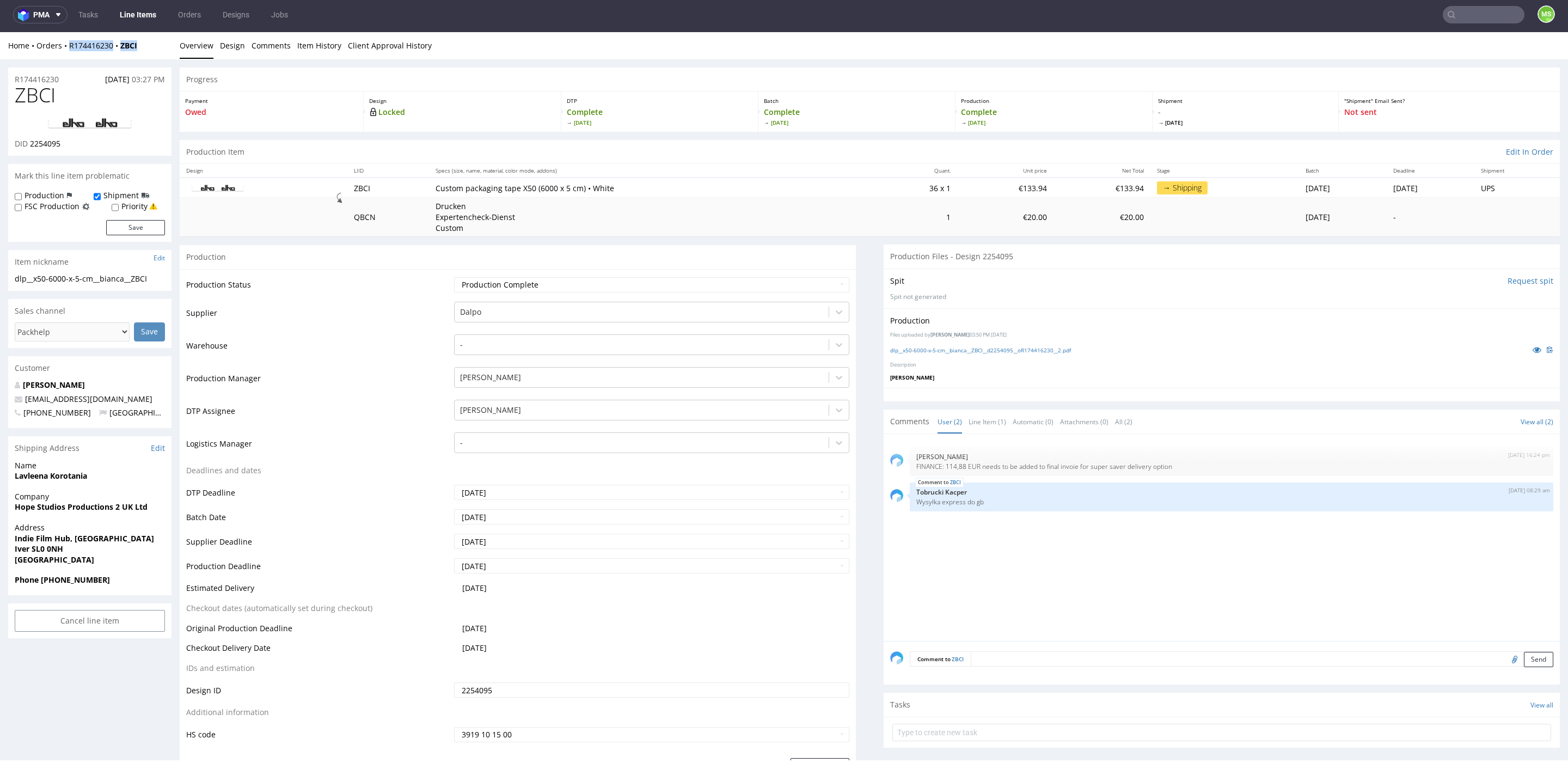
copy div "R174416230 ZBCI"
